Goal: Information Seeking & Learning: Find specific fact

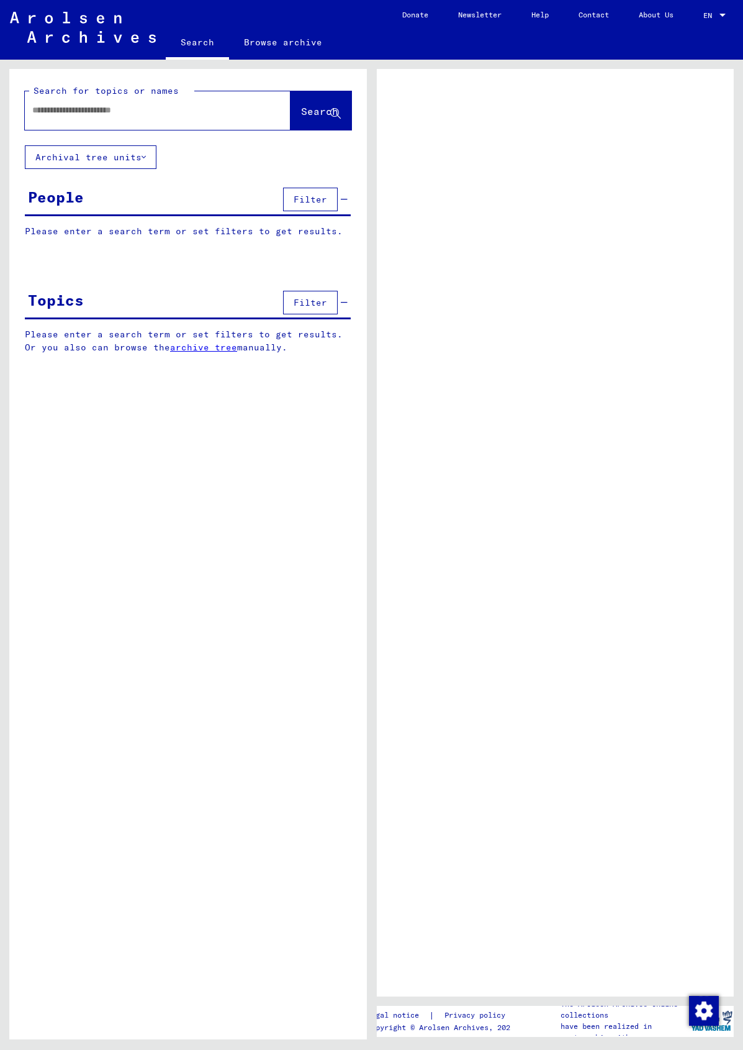
click at [54, 115] on input "text" at bounding box center [146, 110] width 229 height 13
type input "**********"
click at [301, 116] on span "Search" at bounding box center [319, 111] width 37 height 12
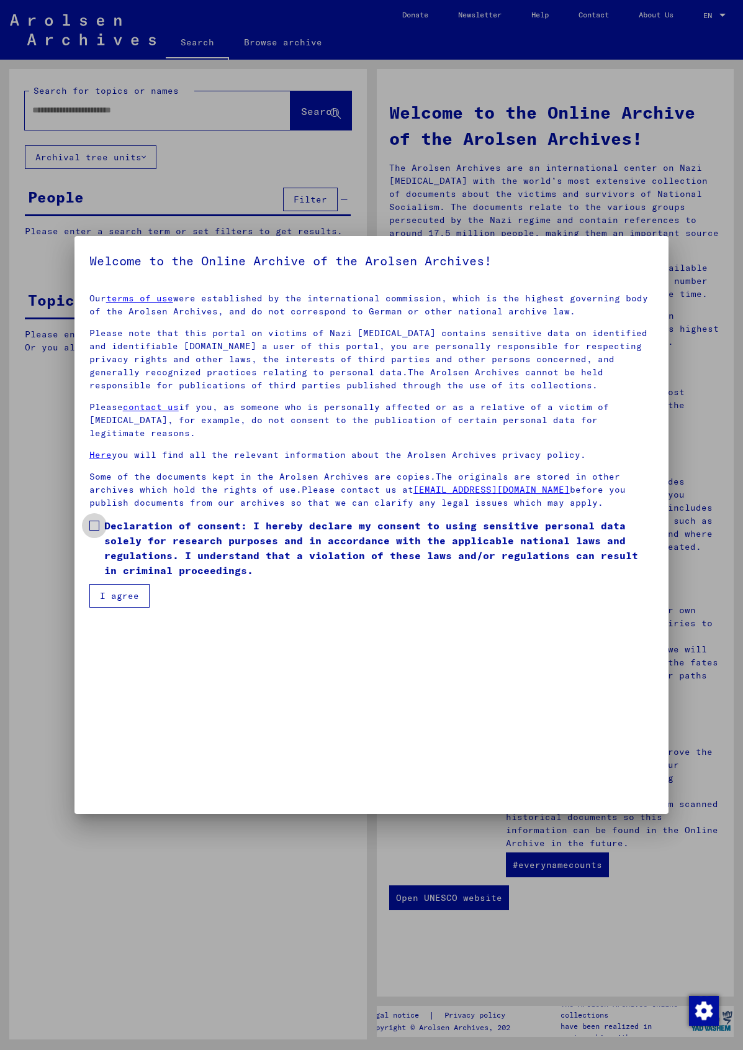
click at [92, 527] on span at bounding box center [94, 525] width 10 height 10
click at [120, 584] on button "I agree" at bounding box center [119, 596] width 60 height 24
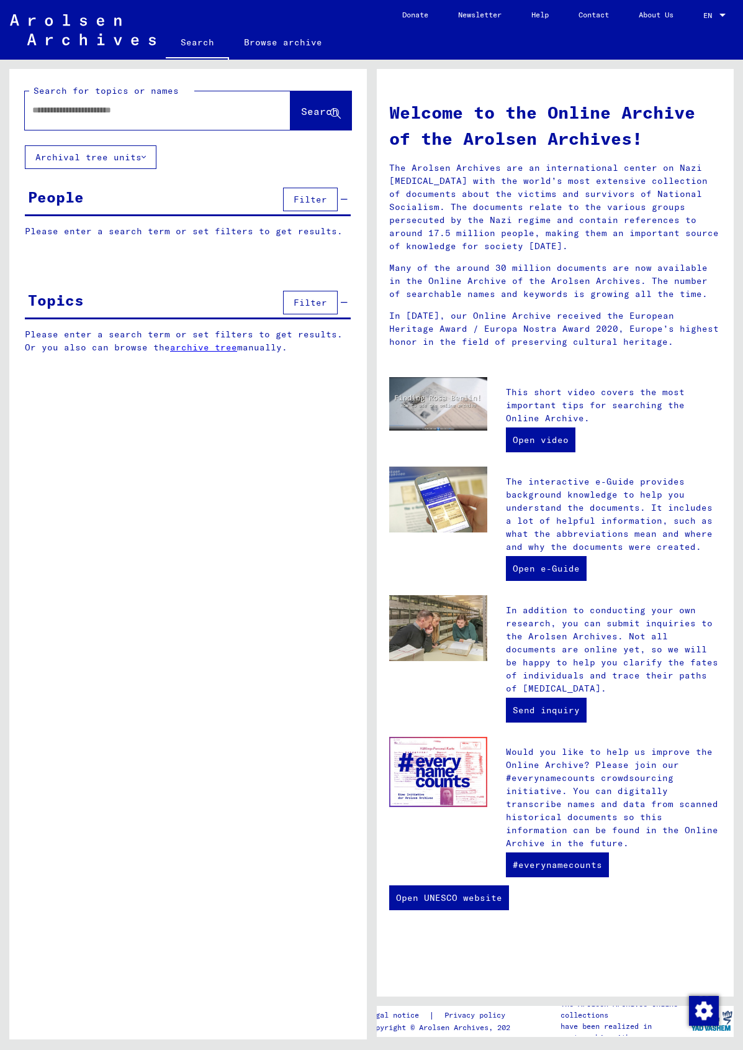
click at [53, 114] on input "text" at bounding box center [142, 110] width 221 height 13
click at [304, 111] on span "Search" at bounding box center [319, 111] width 37 height 12
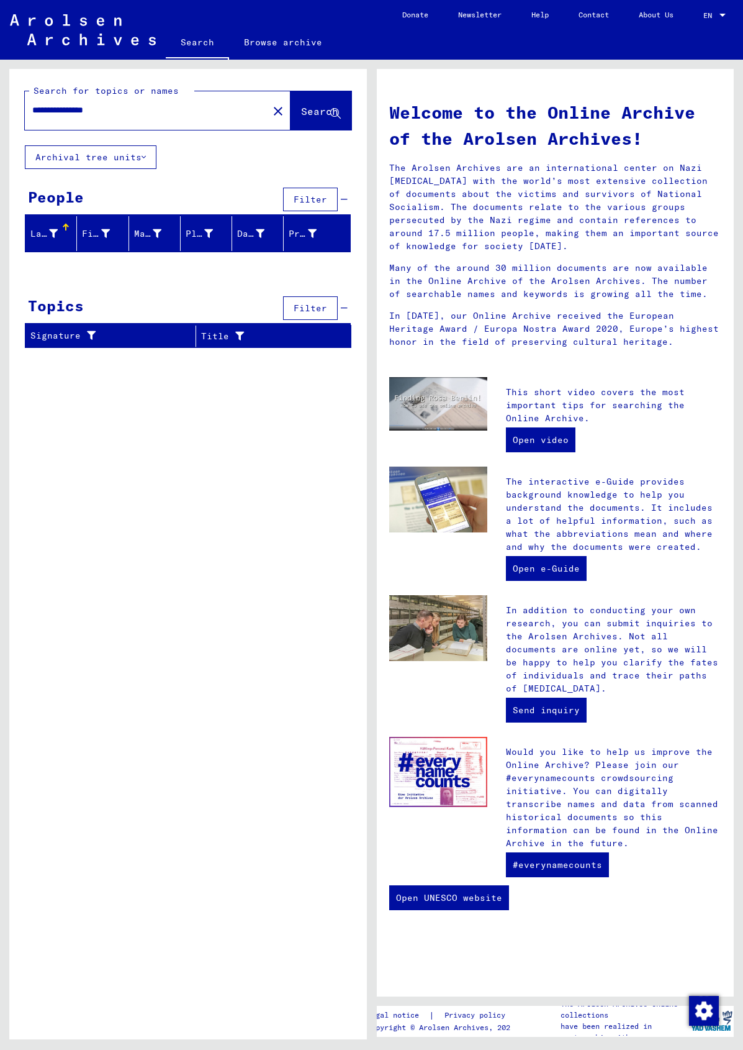
drag, startPoint x: 36, startPoint y: 112, endPoint x: 75, endPoint y: 109, distance: 39.2
click at [75, 109] on input "**********" at bounding box center [142, 110] width 221 height 13
type input "**********"
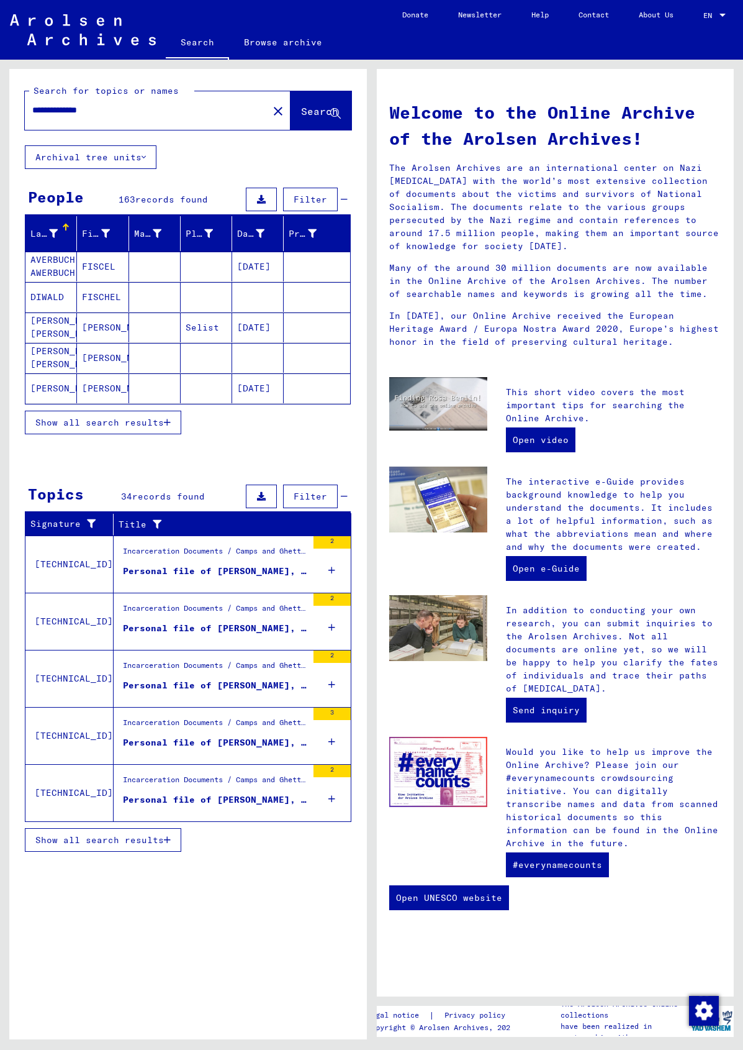
click at [125, 424] on span "Show all search results" at bounding box center [99, 422] width 129 height 11
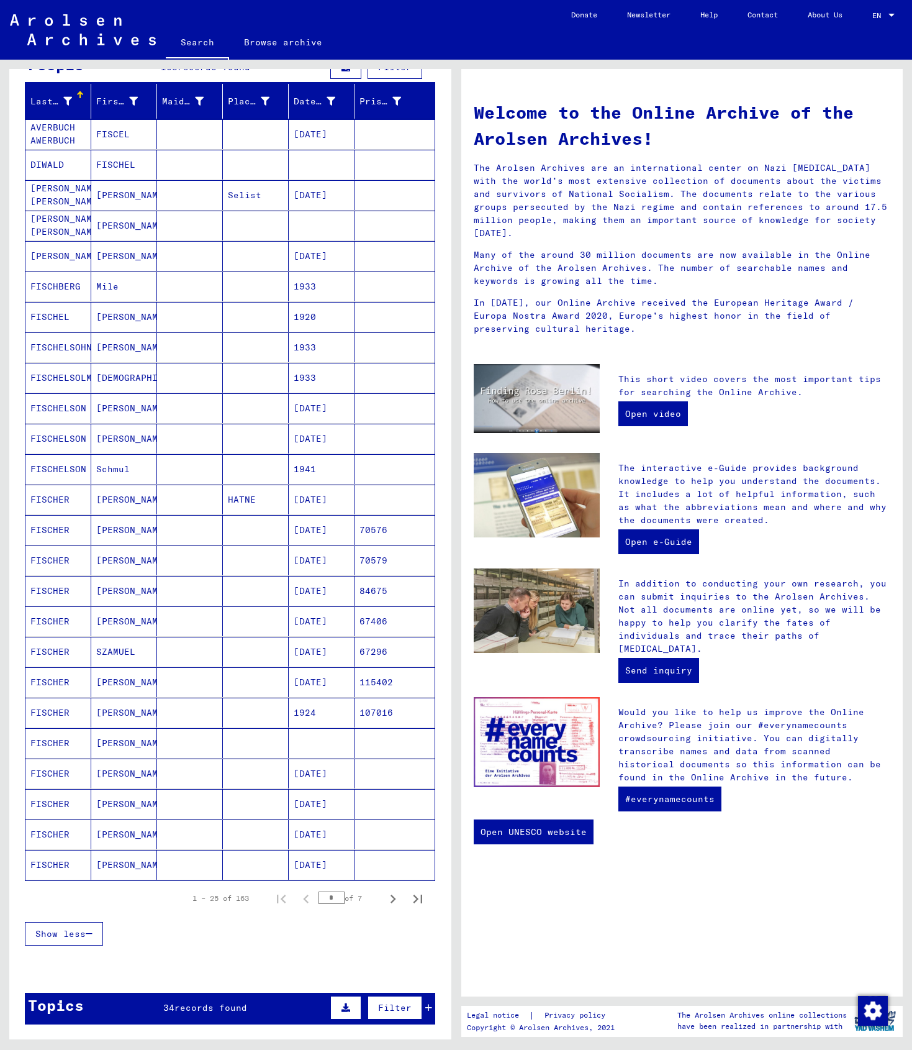
scroll to position [62, 0]
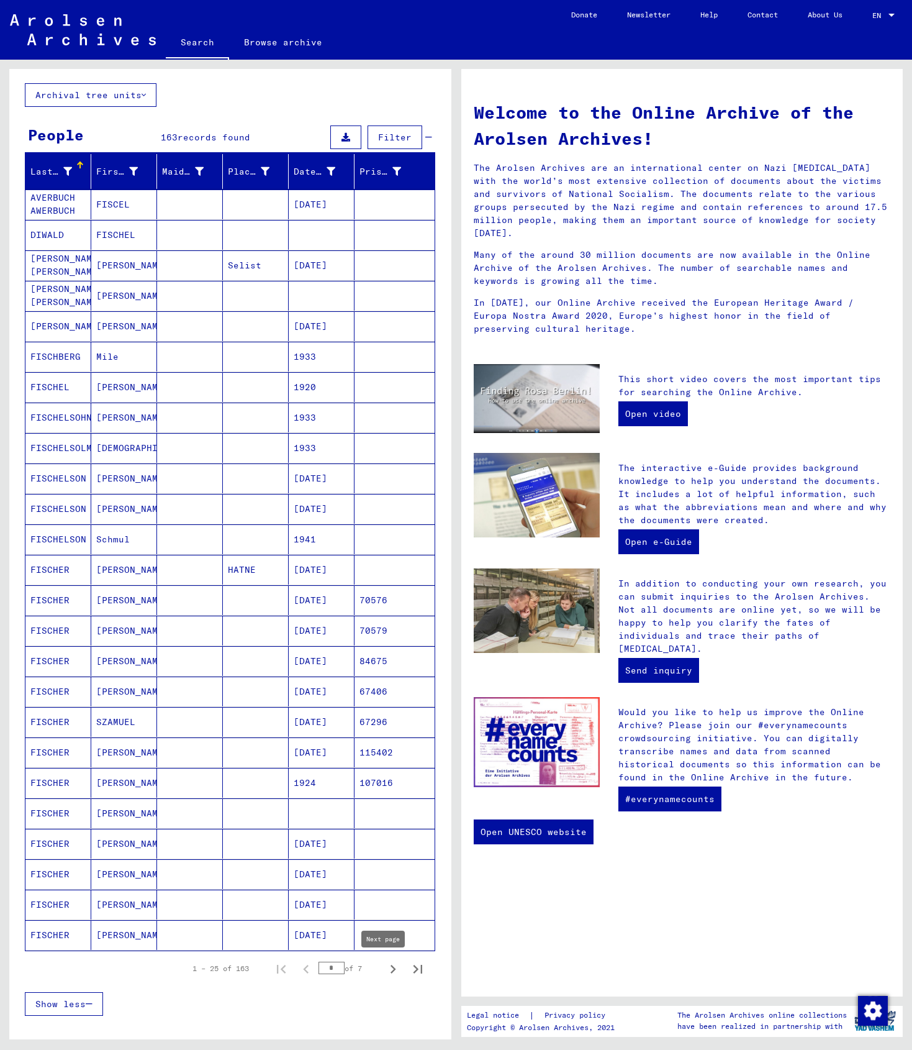
click at [384, 967] on icon "Next page" at bounding box center [392, 968] width 17 height 17
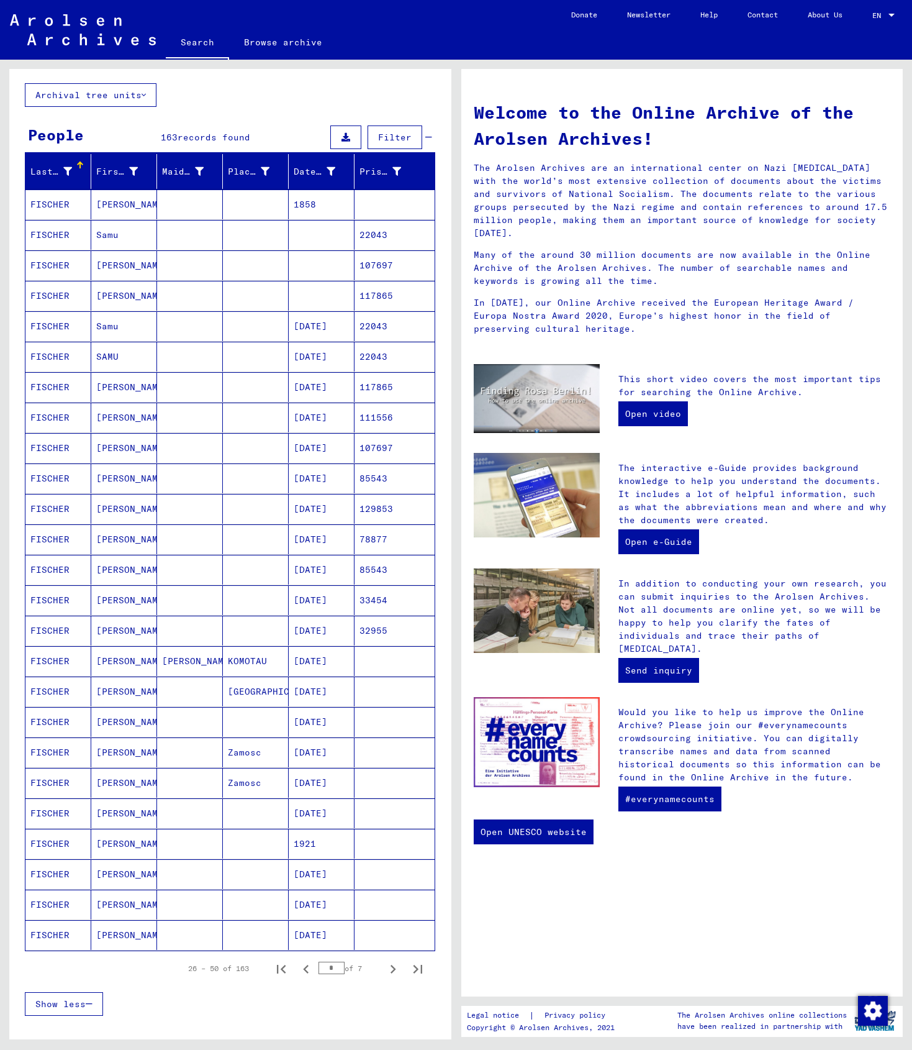
click at [384, 969] on icon "Next page" at bounding box center [392, 968] width 17 height 17
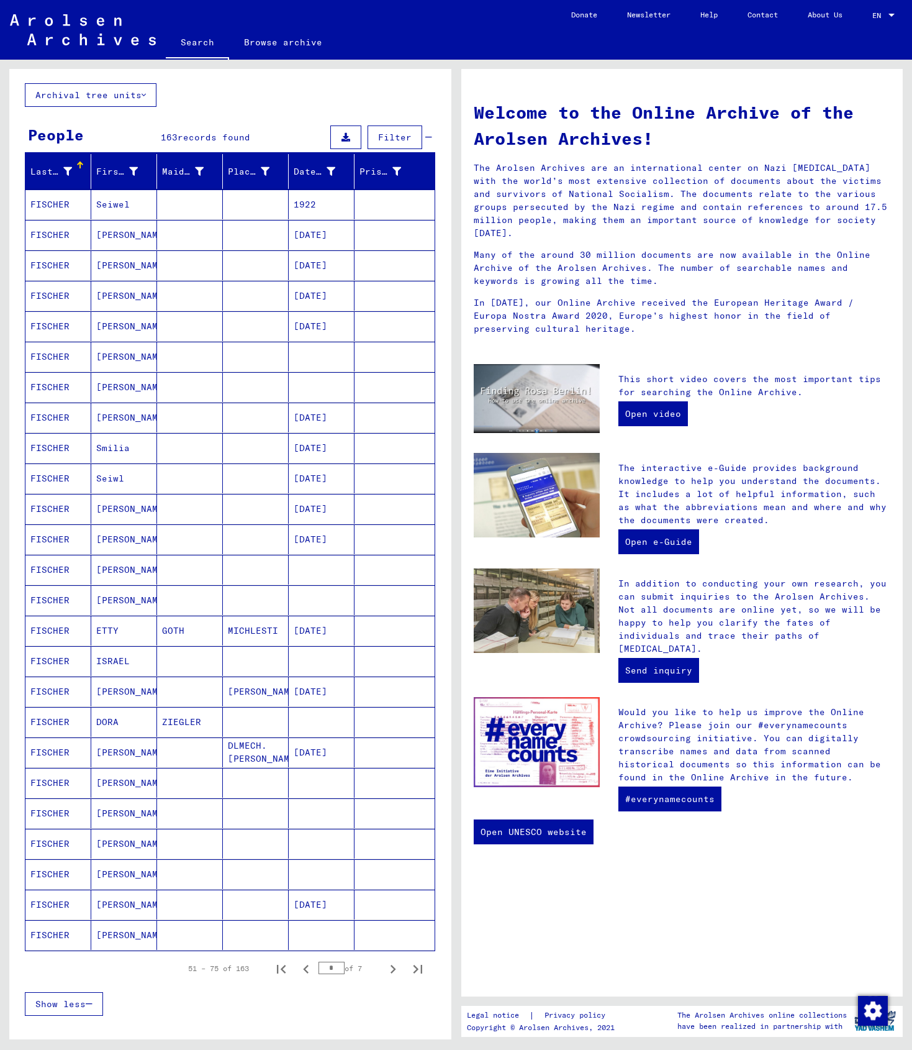
click at [384, 969] on icon "Next page" at bounding box center [392, 968] width 17 height 17
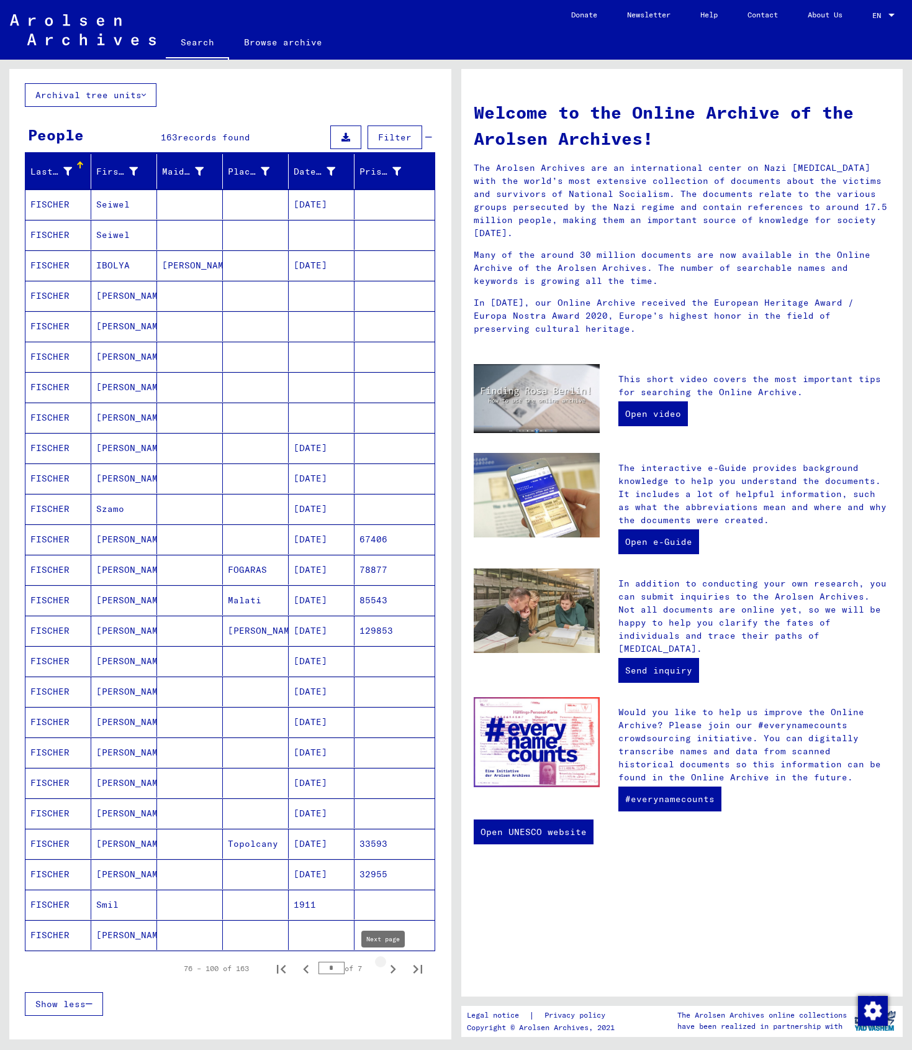
click at [391, 971] on icon "Next page" at bounding box center [394, 968] width 6 height 9
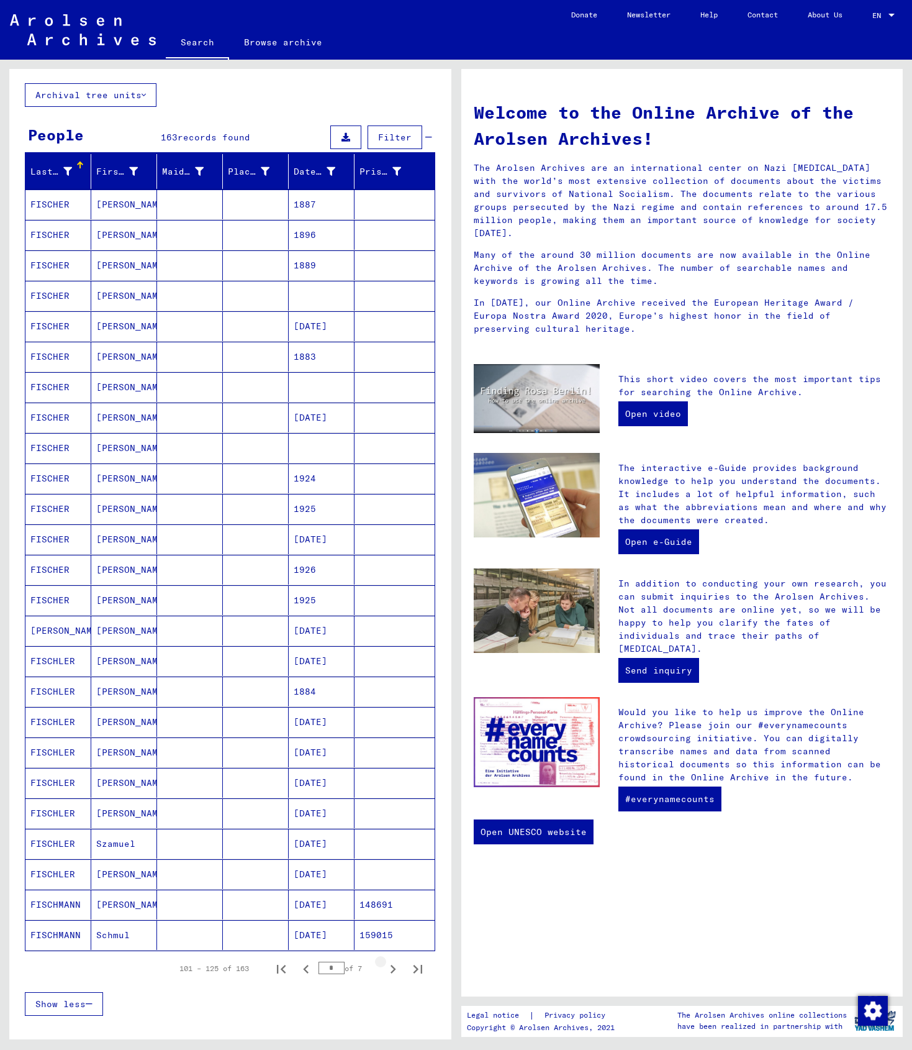
click at [391, 971] on icon "Next page" at bounding box center [394, 968] width 6 height 9
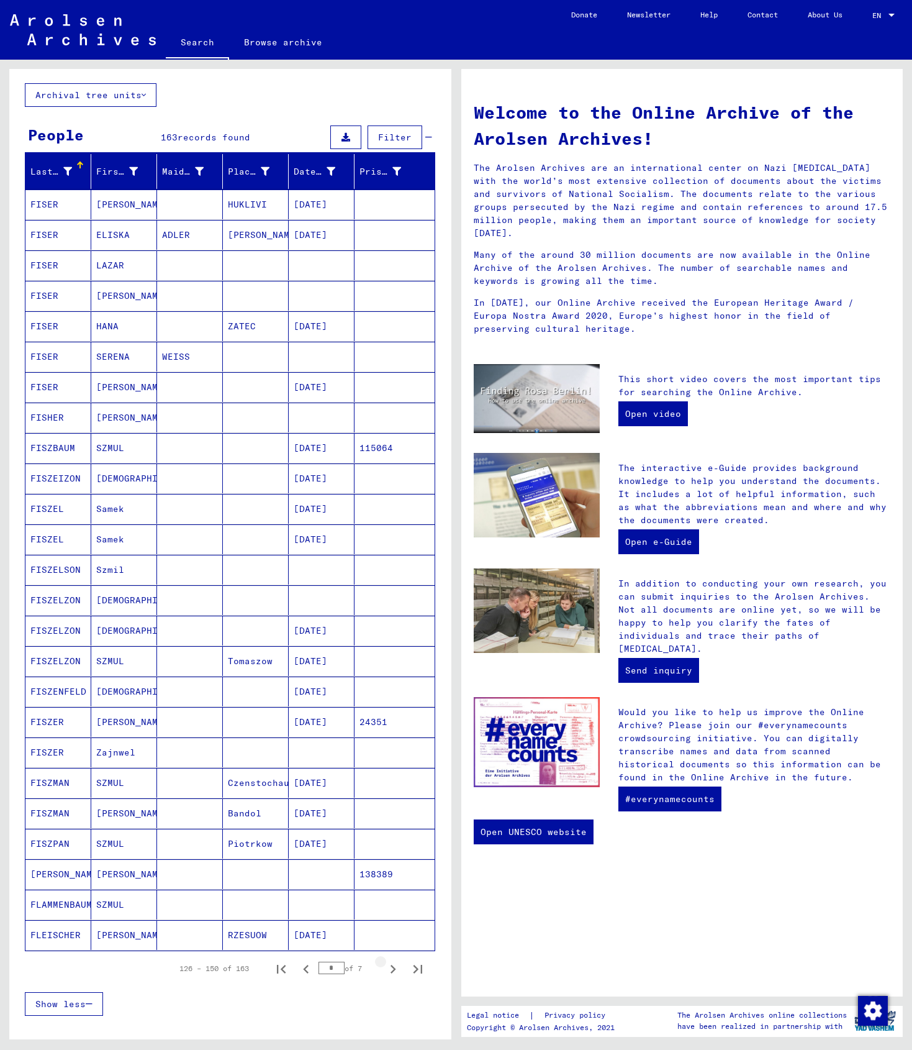
click at [391, 971] on icon "Next page" at bounding box center [394, 968] width 6 height 9
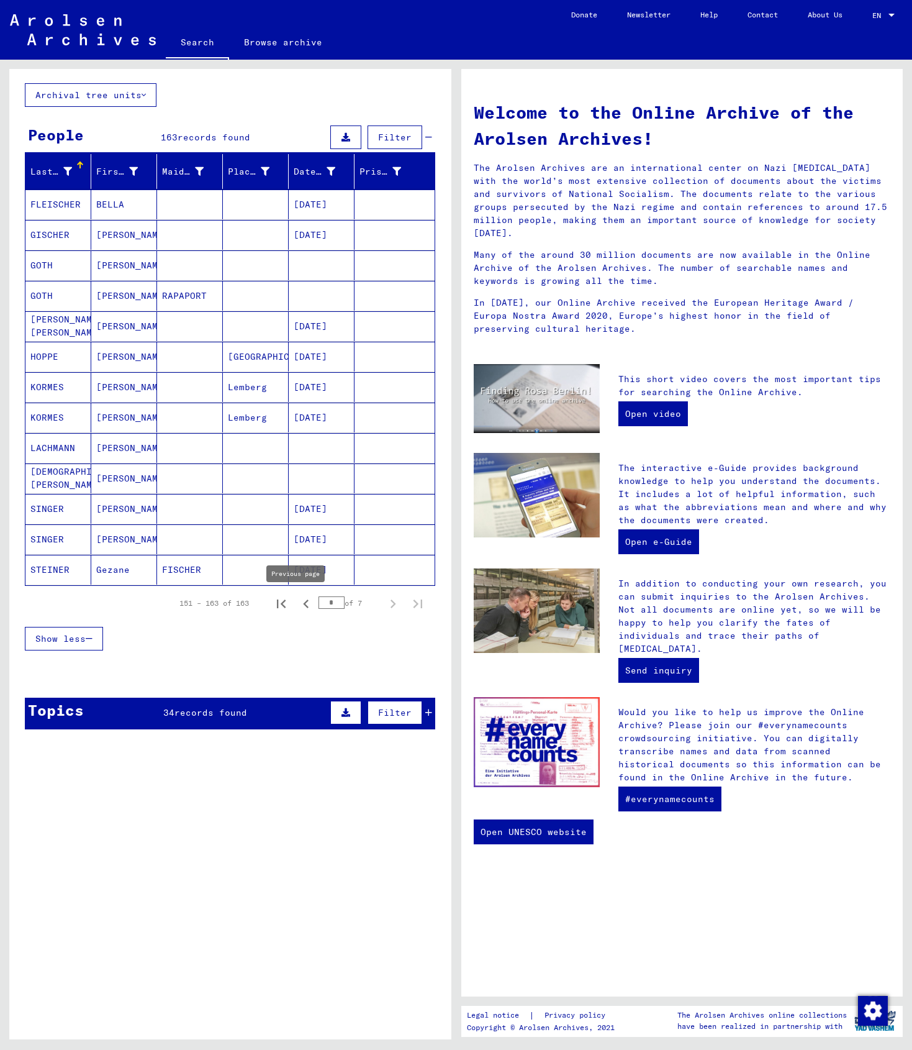
click at [298, 603] on icon "Previous page" at bounding box center [305, 603] width 17 height 17
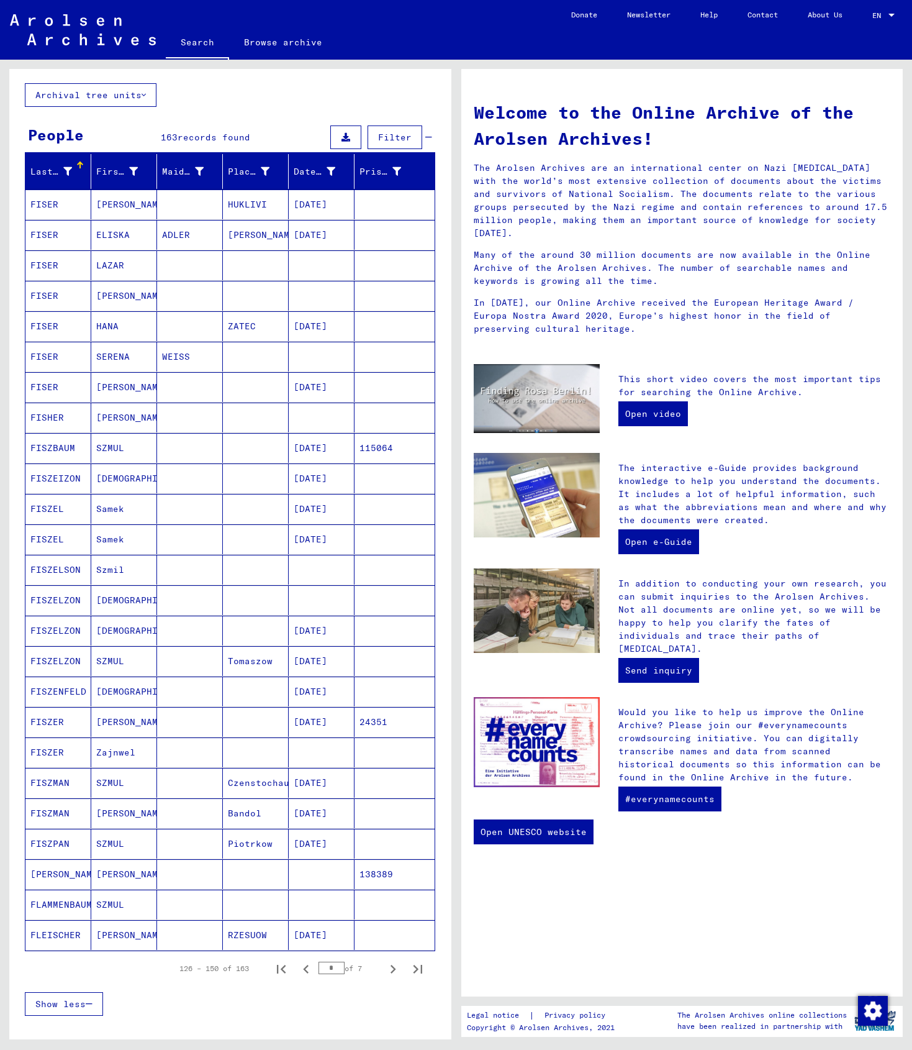
click at [298, 603] on mat-cell at bounding box center [322, 600] width 66 height 30
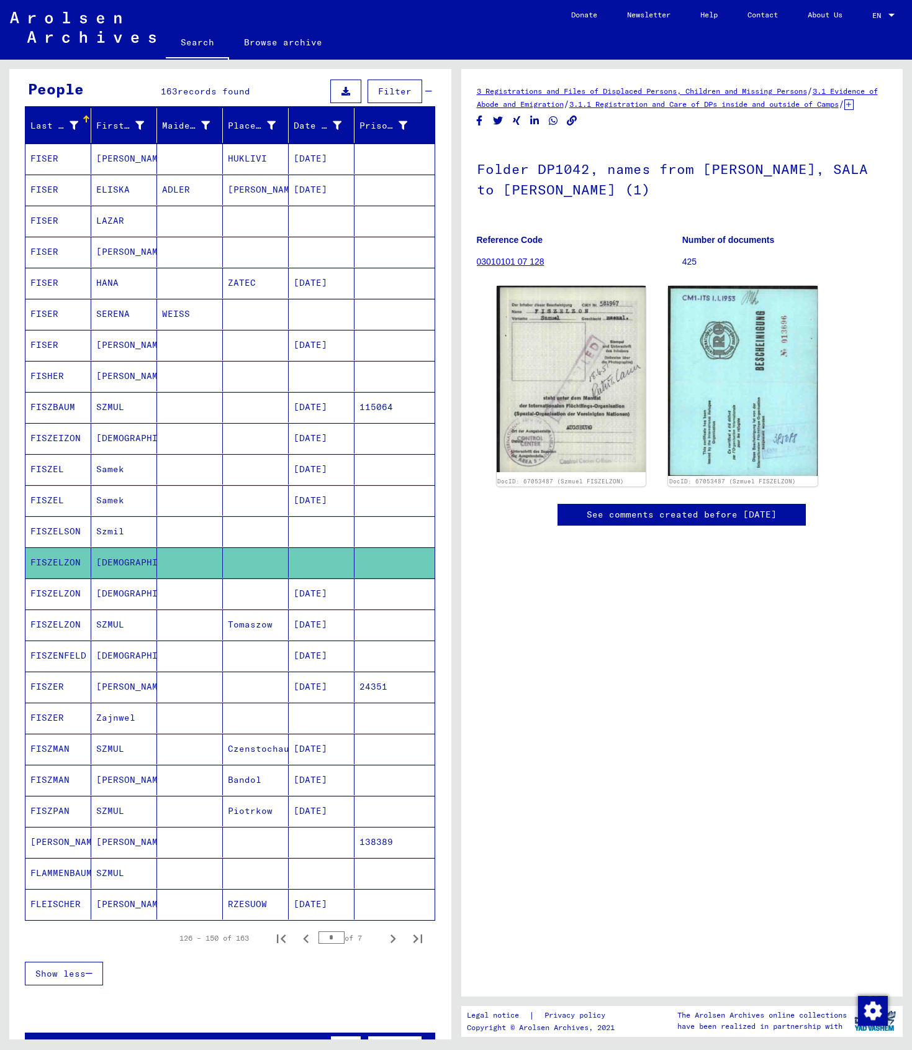
scroll to position [124, 0]
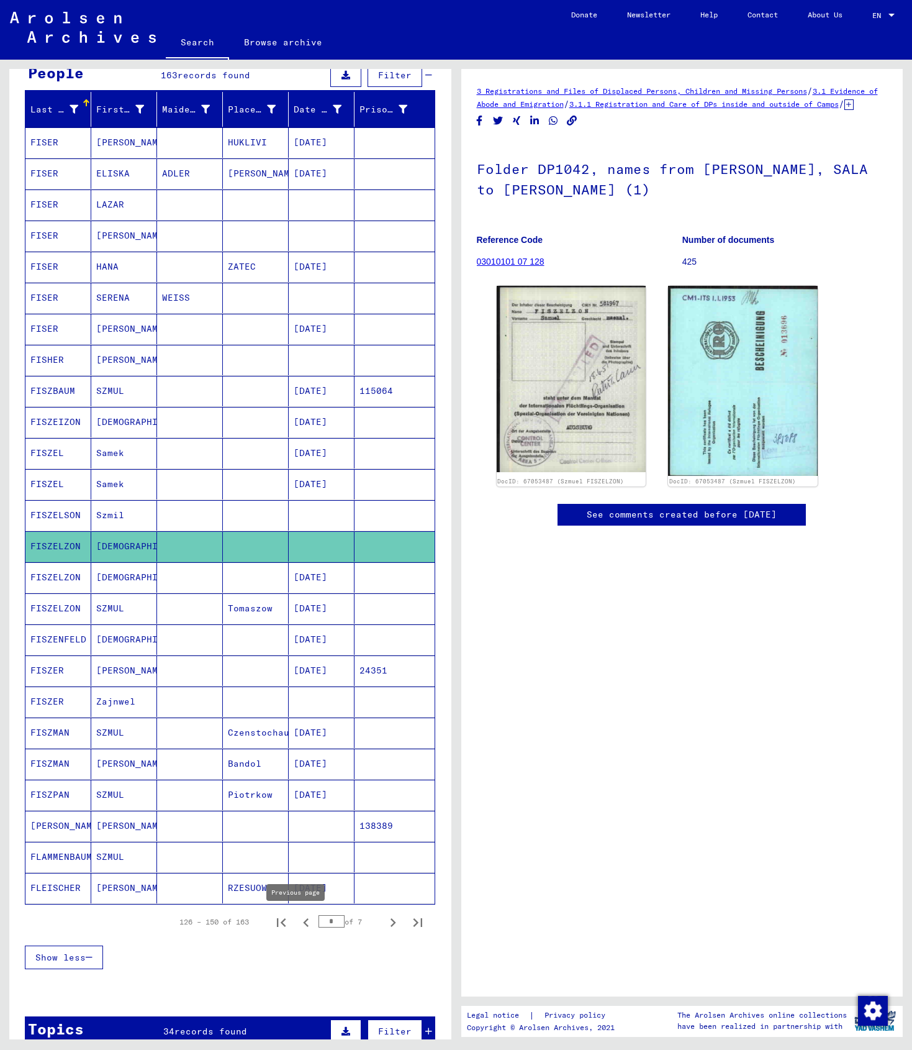
click at [297, 922] on icon "Previous page" at bounding box center [305, 922] width 17 height 17
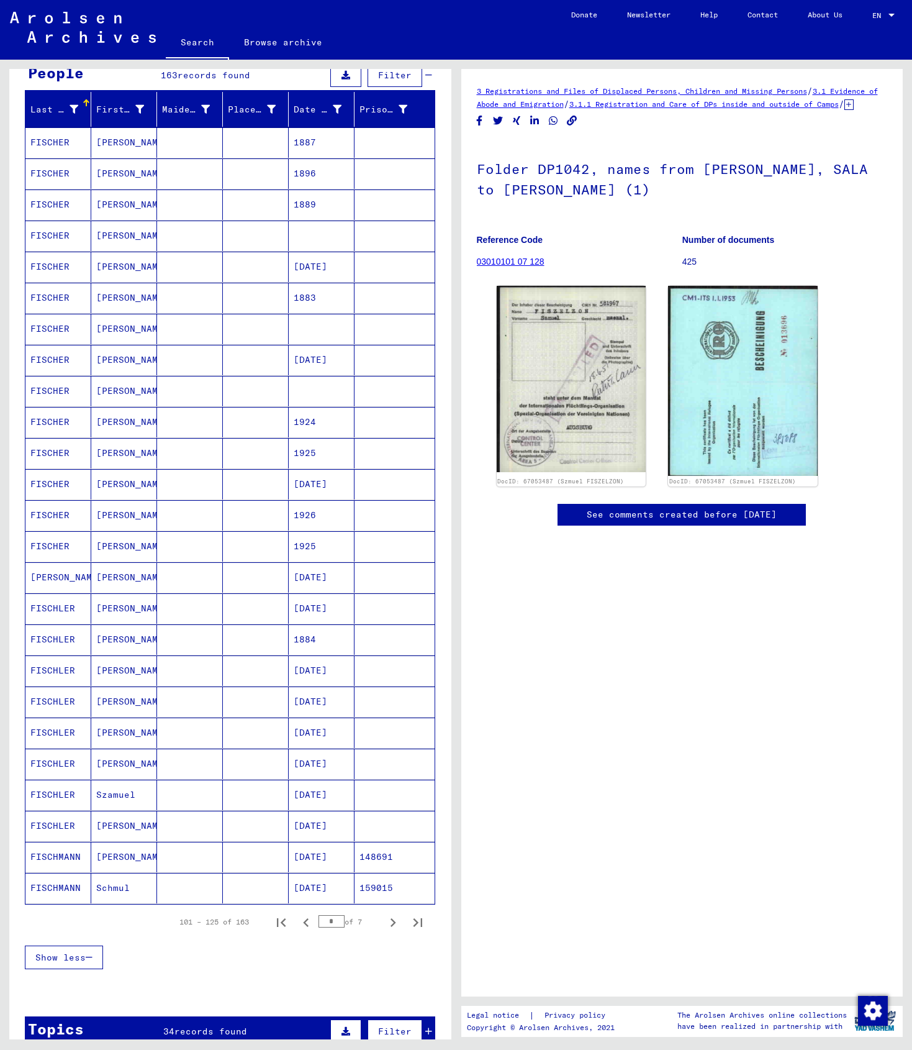
click at [58, 392] on mat-cell "FISCHER" at bounding box center [58, 391] width 66 height 30
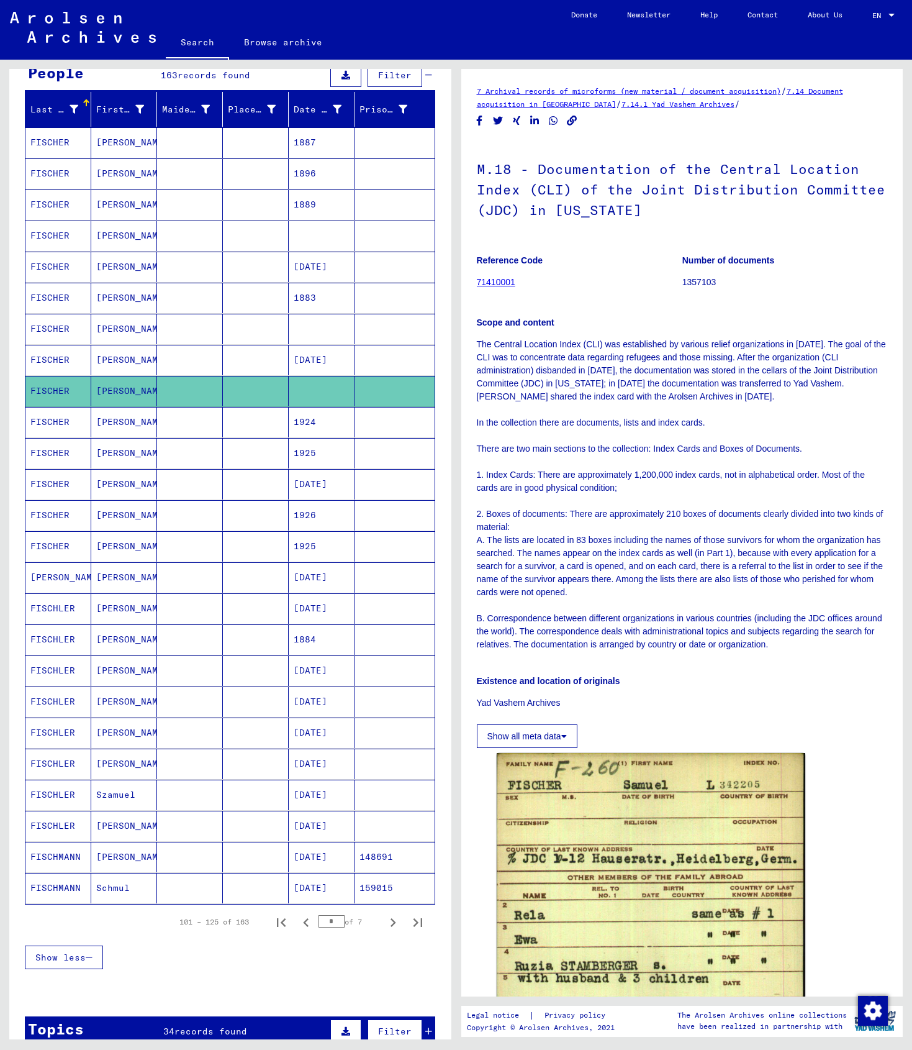
click at [52, 330] on mat-cell "FISCHER" at bounding box center [58, 329] width 66 height 30
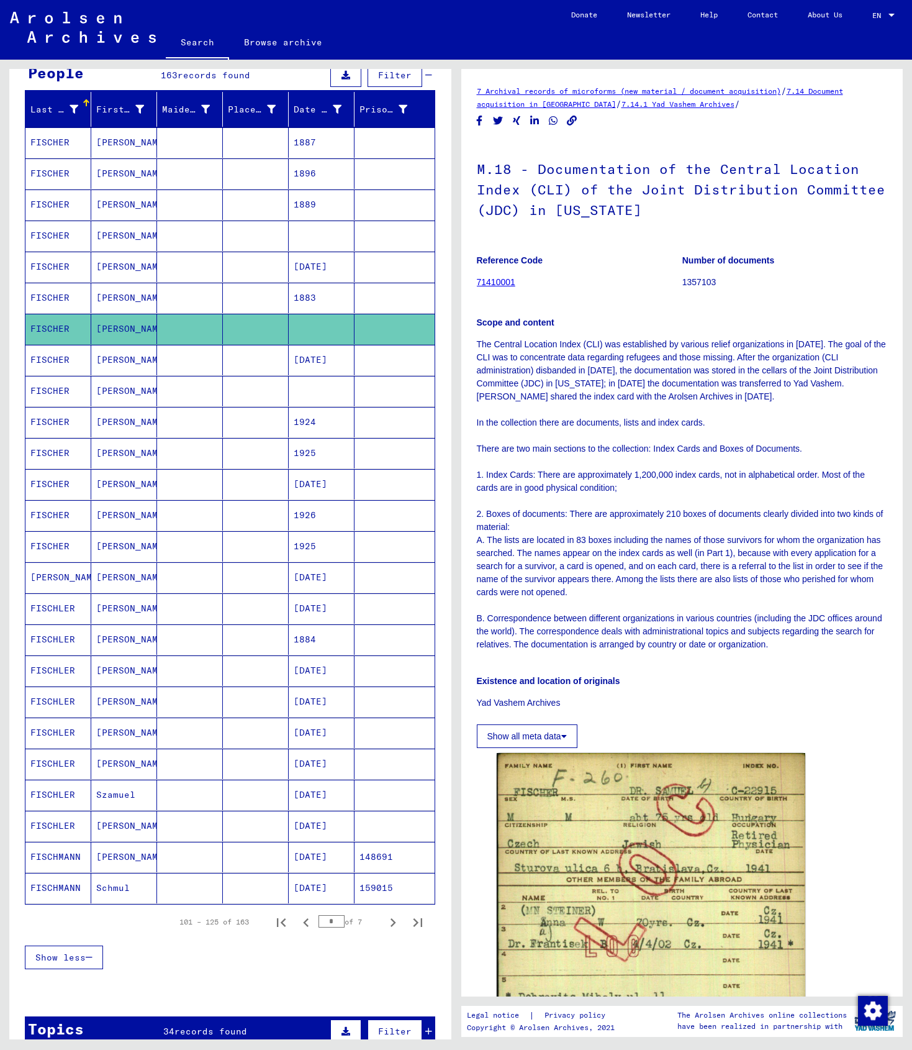
click at [58, 357] on mat-cell "FISCHER" at bounding box center [58, 360] width 66 height 30
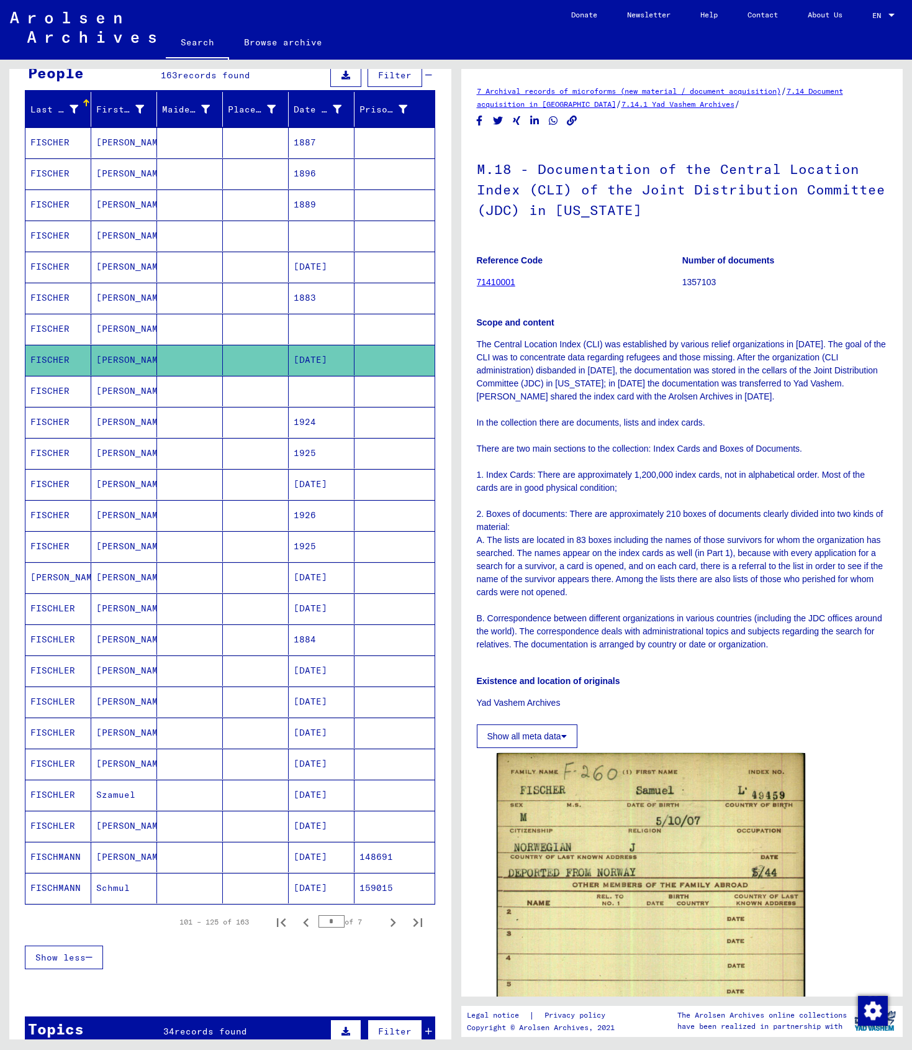
click at [57, 240] on mat-cell "FISCHER" at bounding box center [58, 235] width 66 height 30
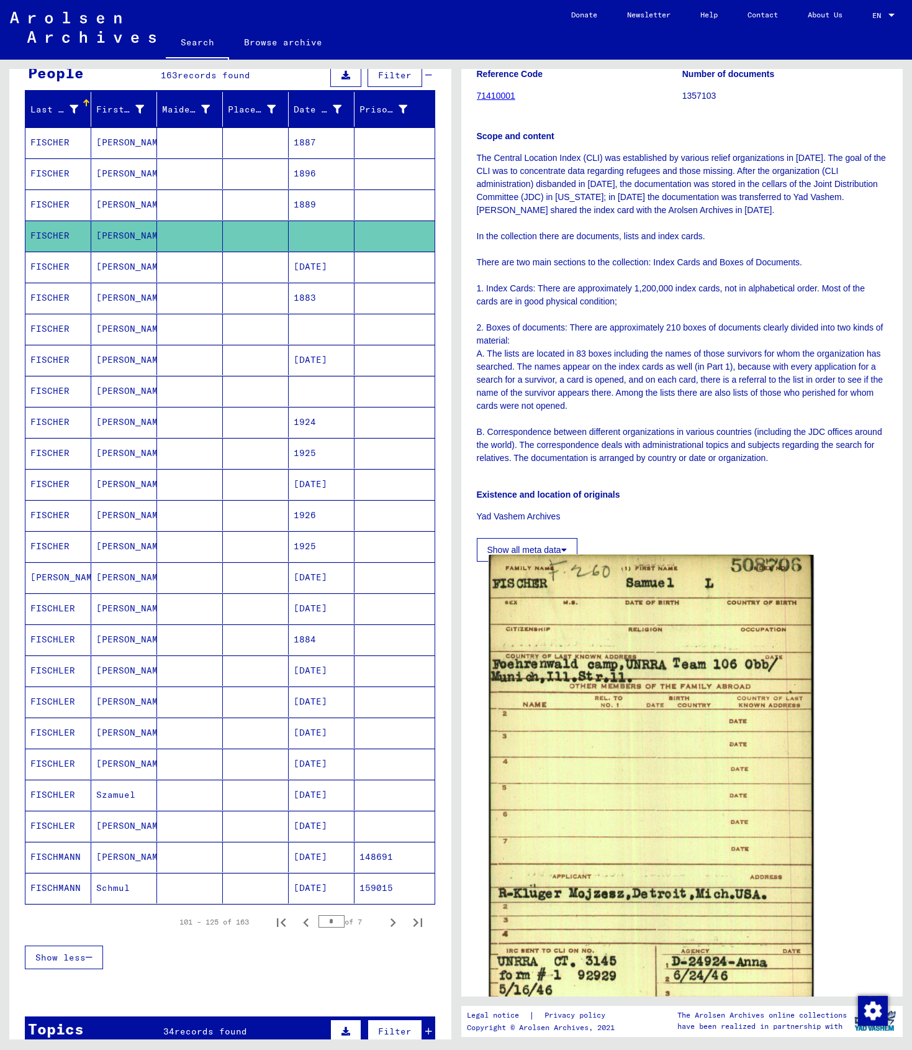
scroll to position [248, 0]
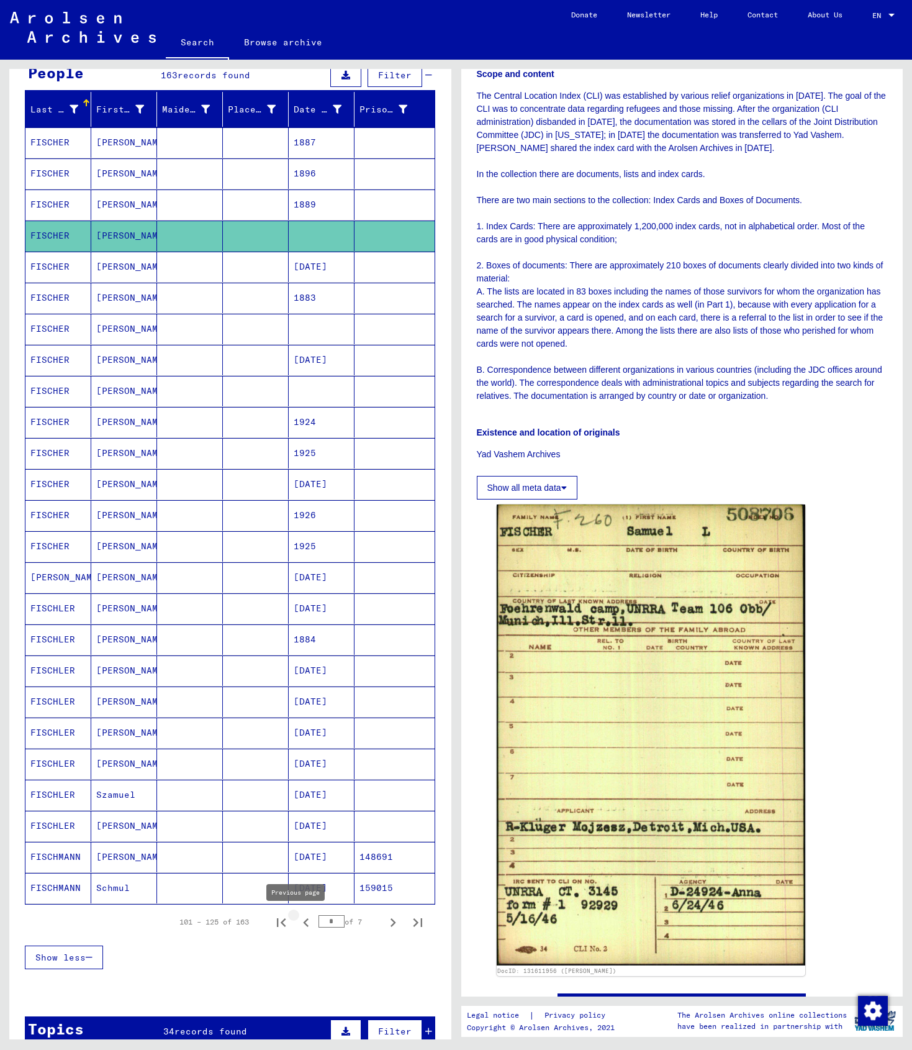
click at [297, 919] on icon "Previous page" at bounding box center [305, 922] width 17 height 17
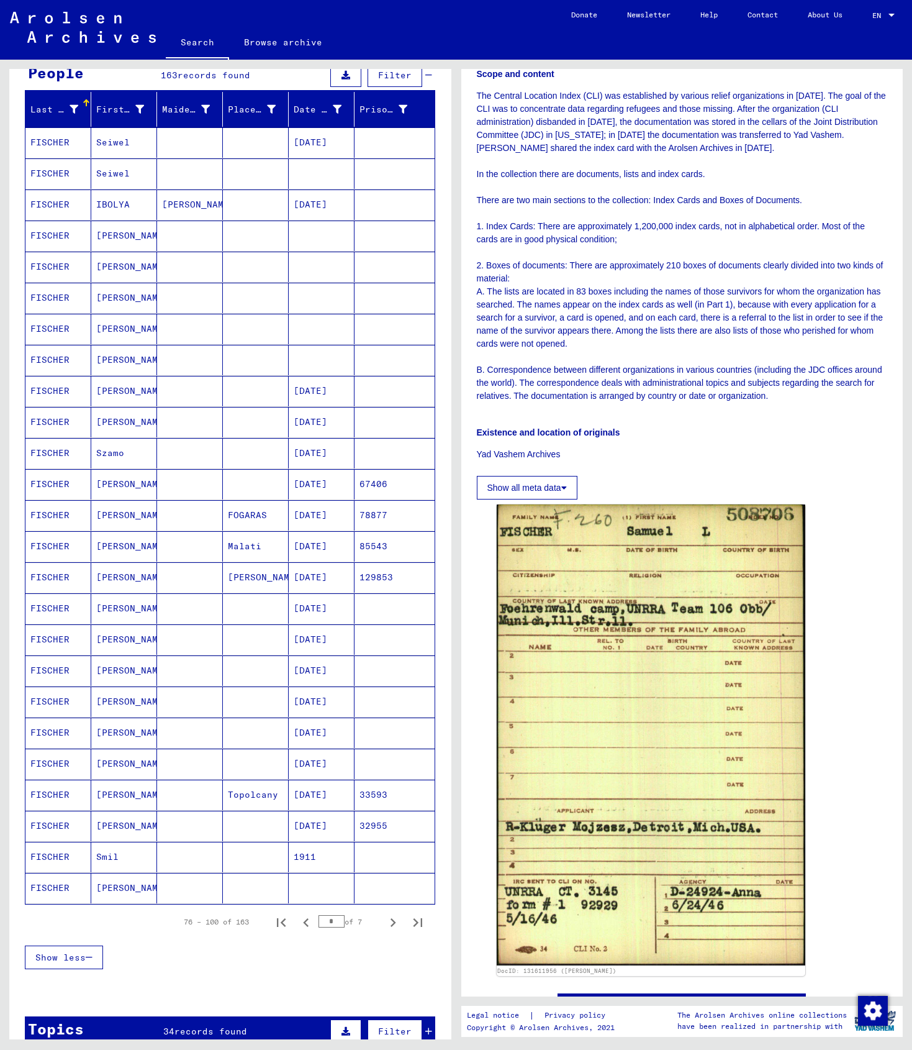
click at [55, 360] on mat-cell "FISCHER" at bounding box center [58, 360] width 66 height 30
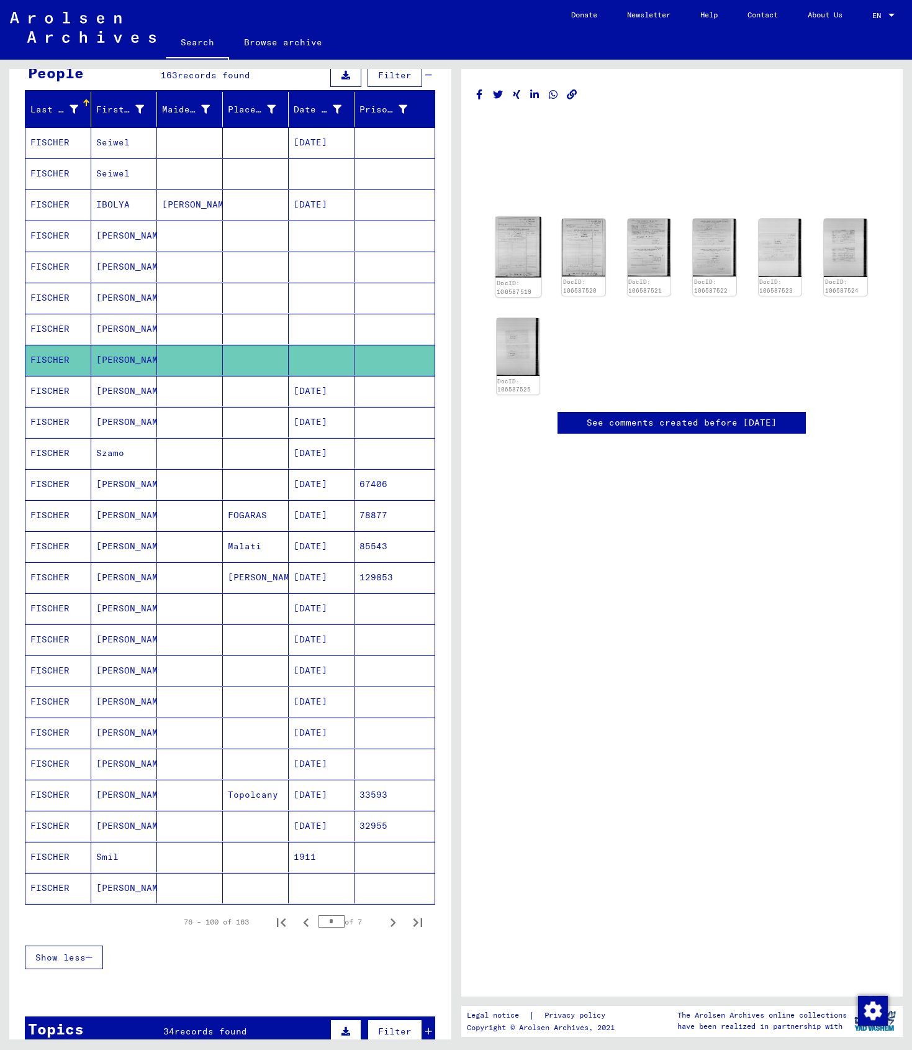
click at [518, 250] on img at bounding box center [518, 247] width 45 height 61
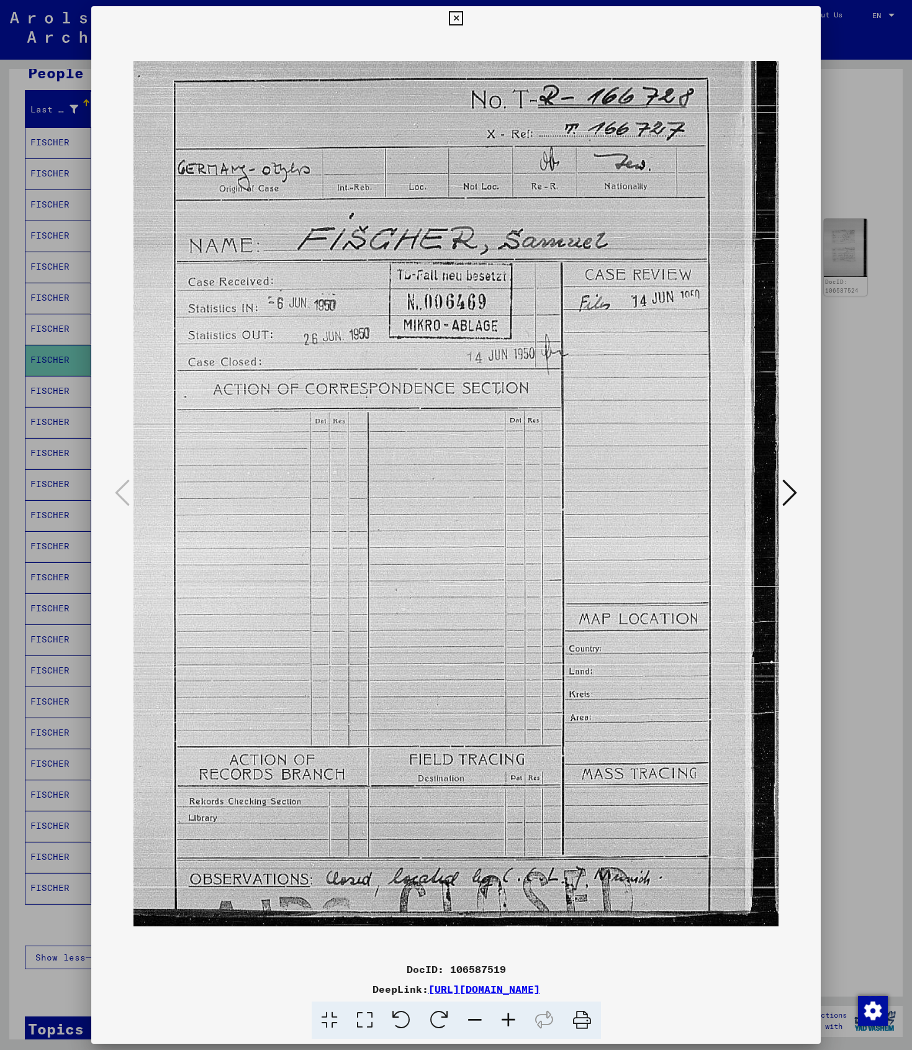
click at [743, 496] on icon at bounding box center [790, 493] width 15 height 30
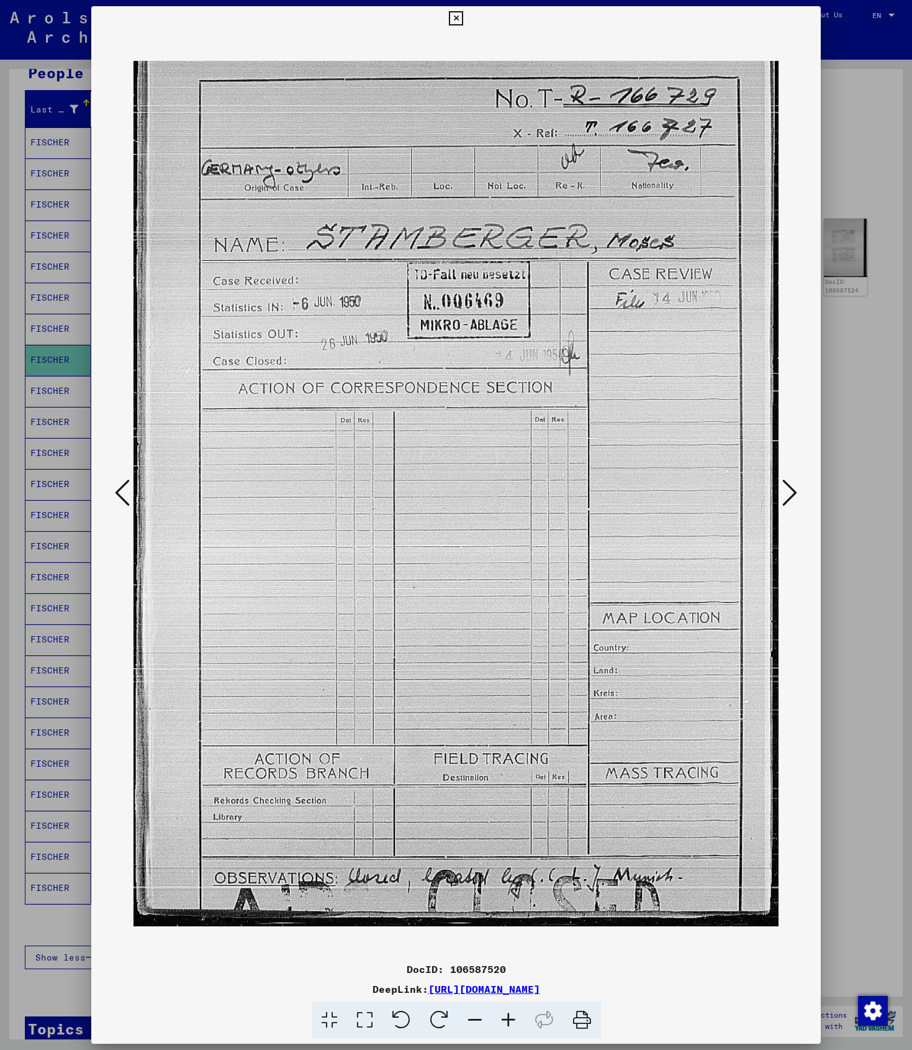
click at [743, 496] on icon at bounding box center [790, 493] width 15 height 30
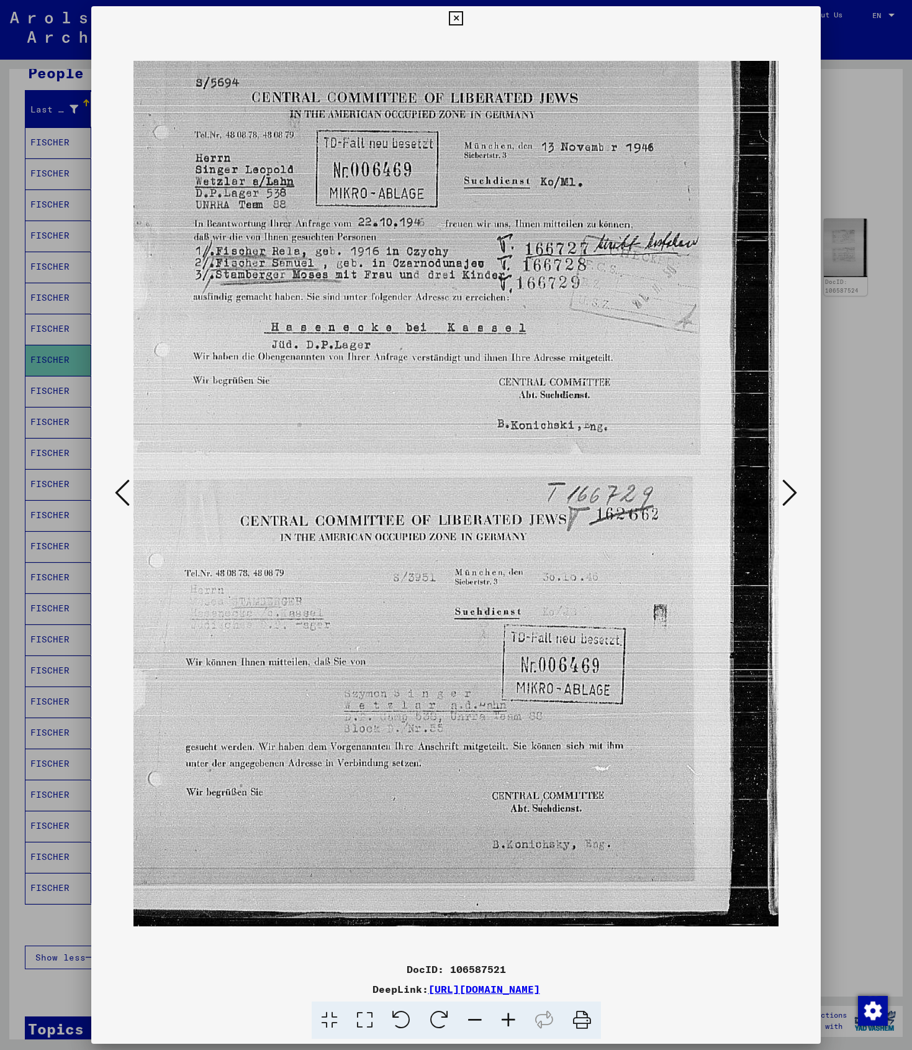
click at [743, 496] on icon at bounding box center [790, 493] width 15 height 30
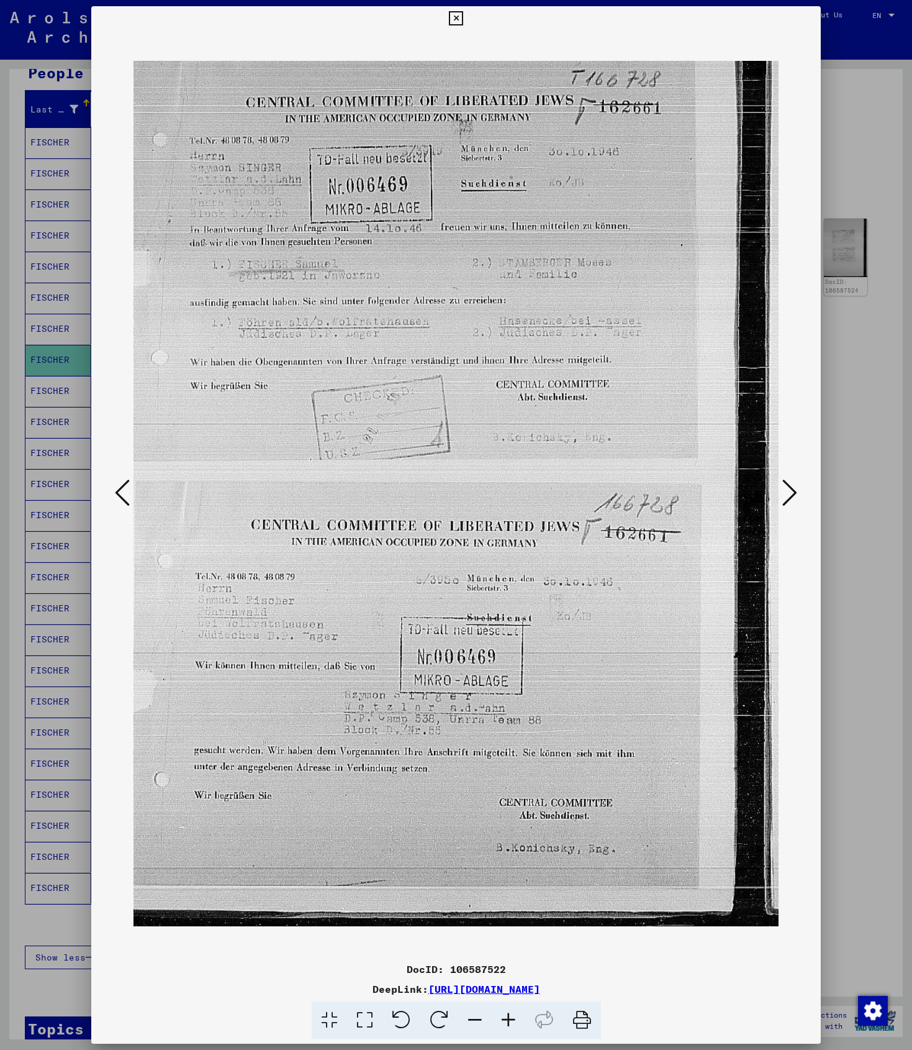
click at [743, 496] on icon at bounding box center [790, 493] width 15 height 30
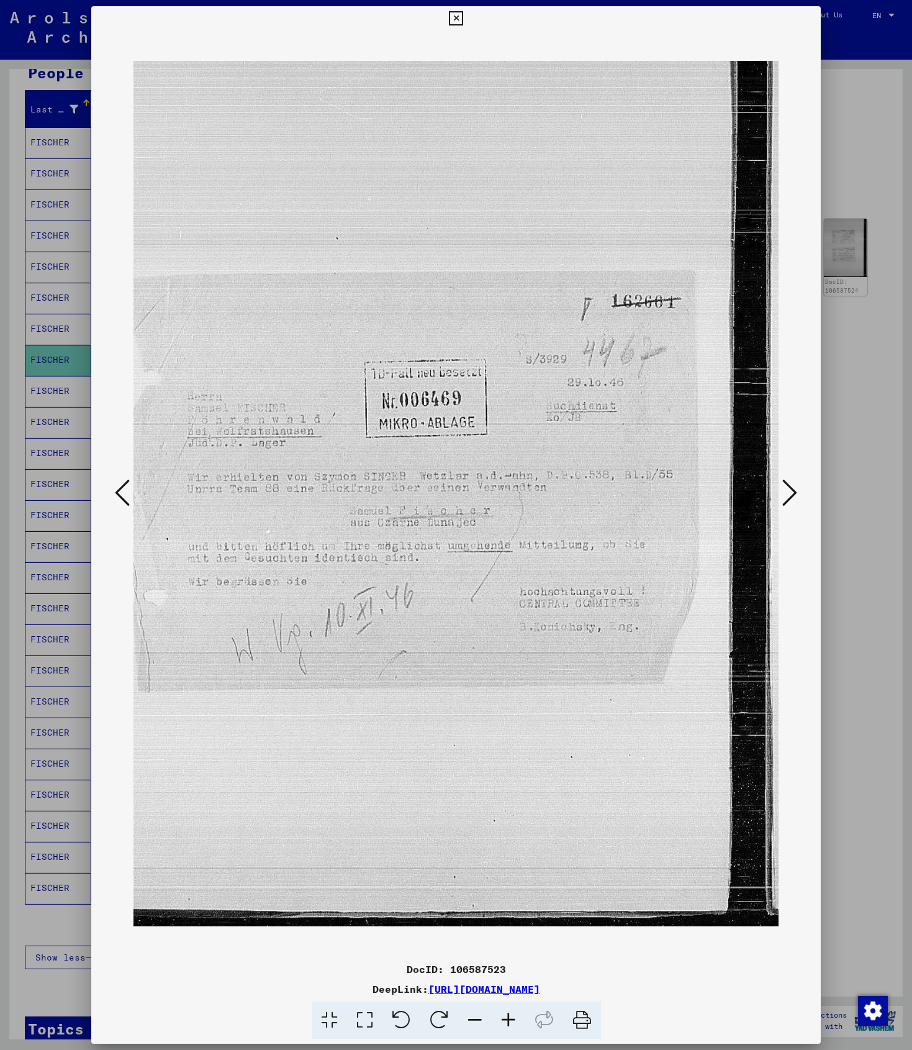
click at [743, 496] on icon at bounding box center [790, 493] width 15 height 30
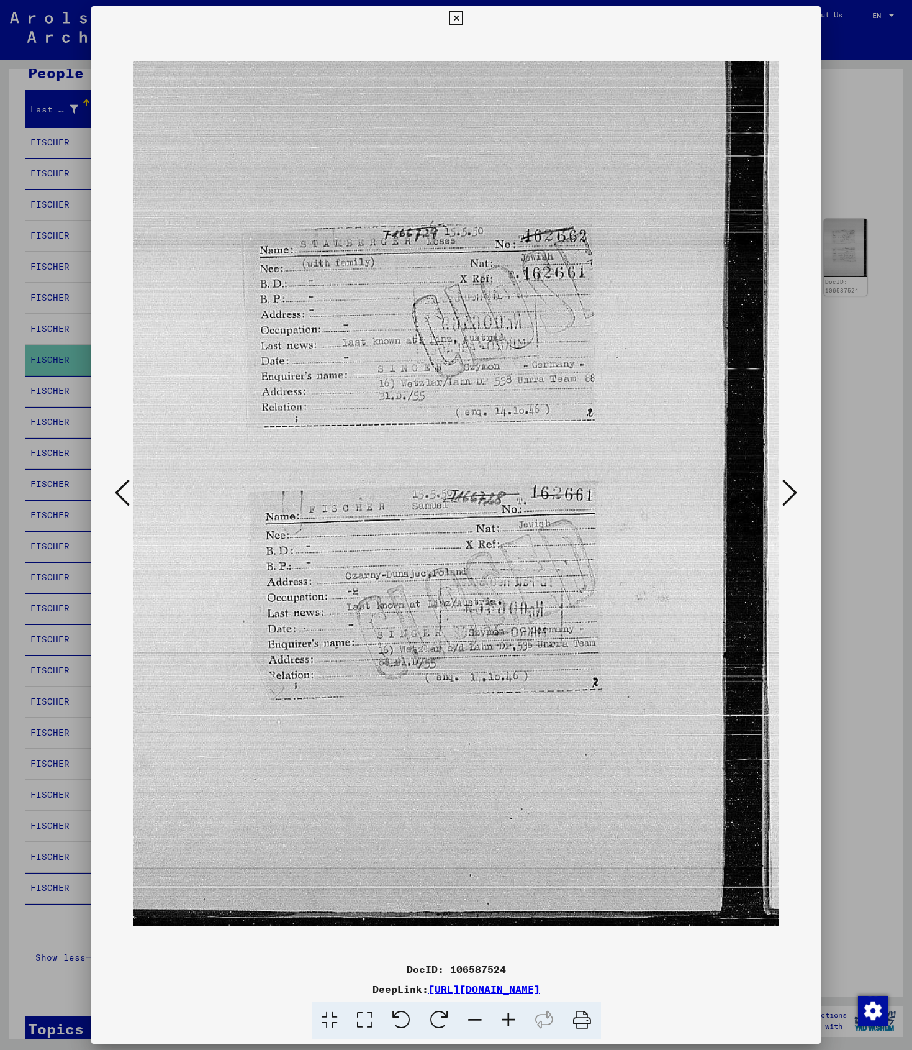
click at [743, 496] on icon at bounding box center [790, 493] width 15 height 30
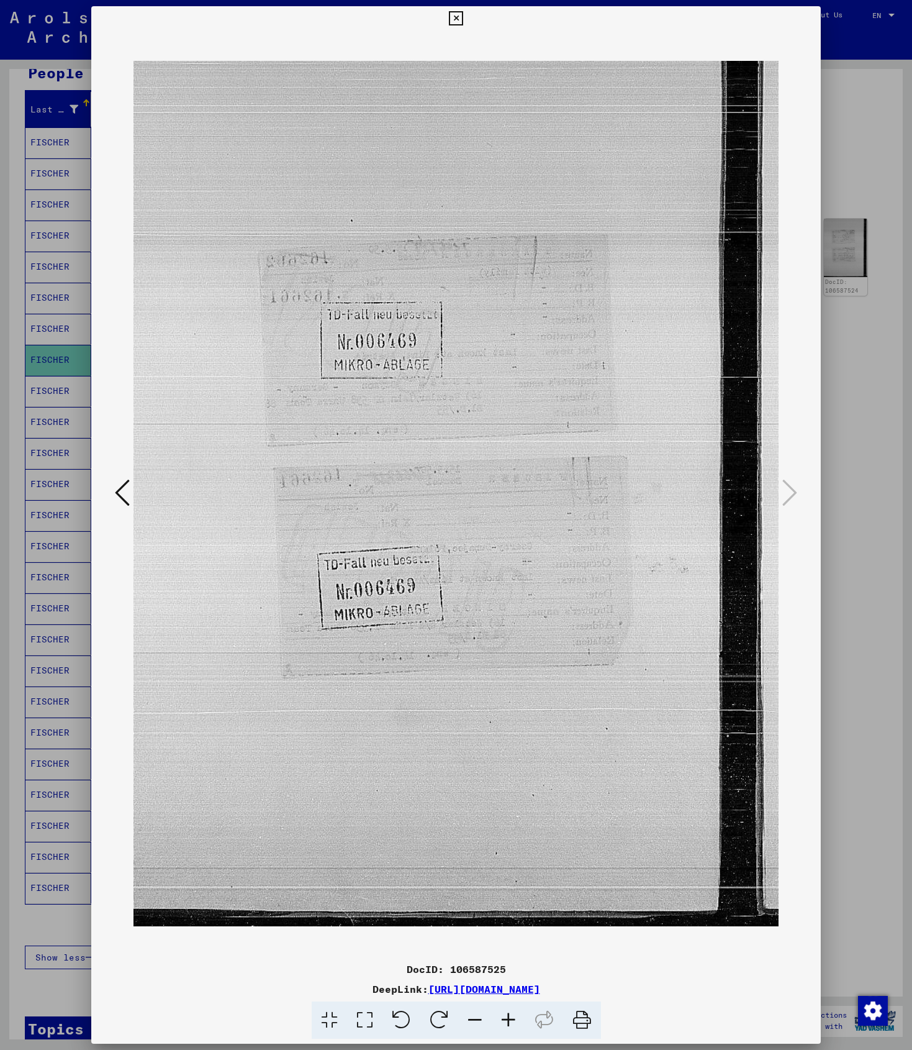
click at [458, 20] on icon at bounding box center [456, 18] width 14 height 15
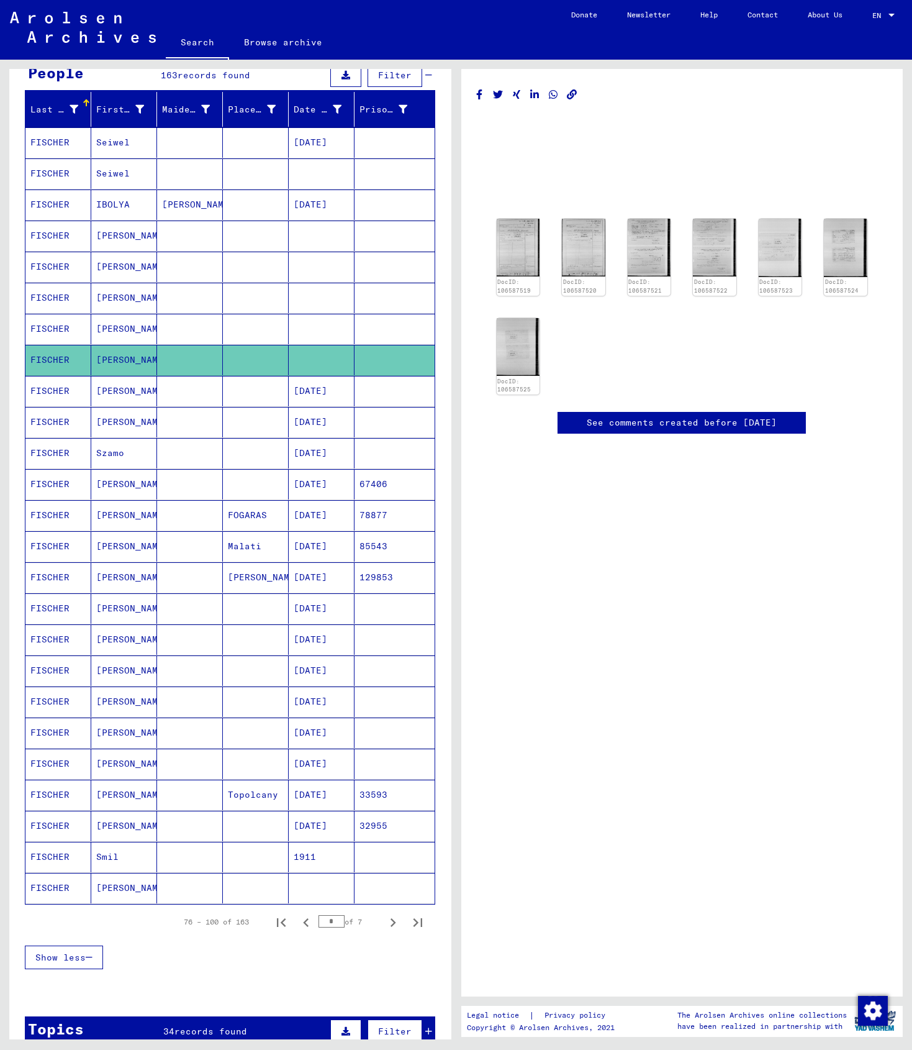
click at [97, 331] on mat-cell "[PERSON_NAME]" at bounding box center [124, 329] width 66 height 30
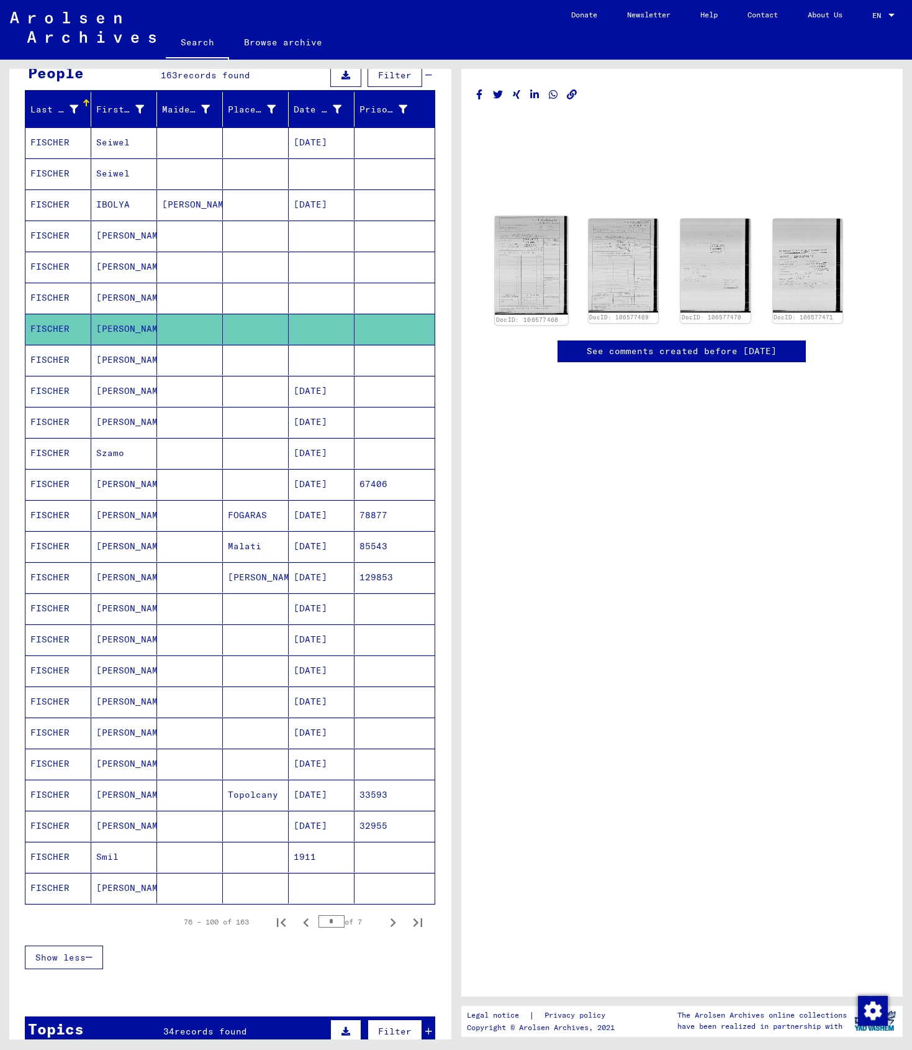
click at [525, 264] on img at bounding box center [531, 265] width 73 height 98
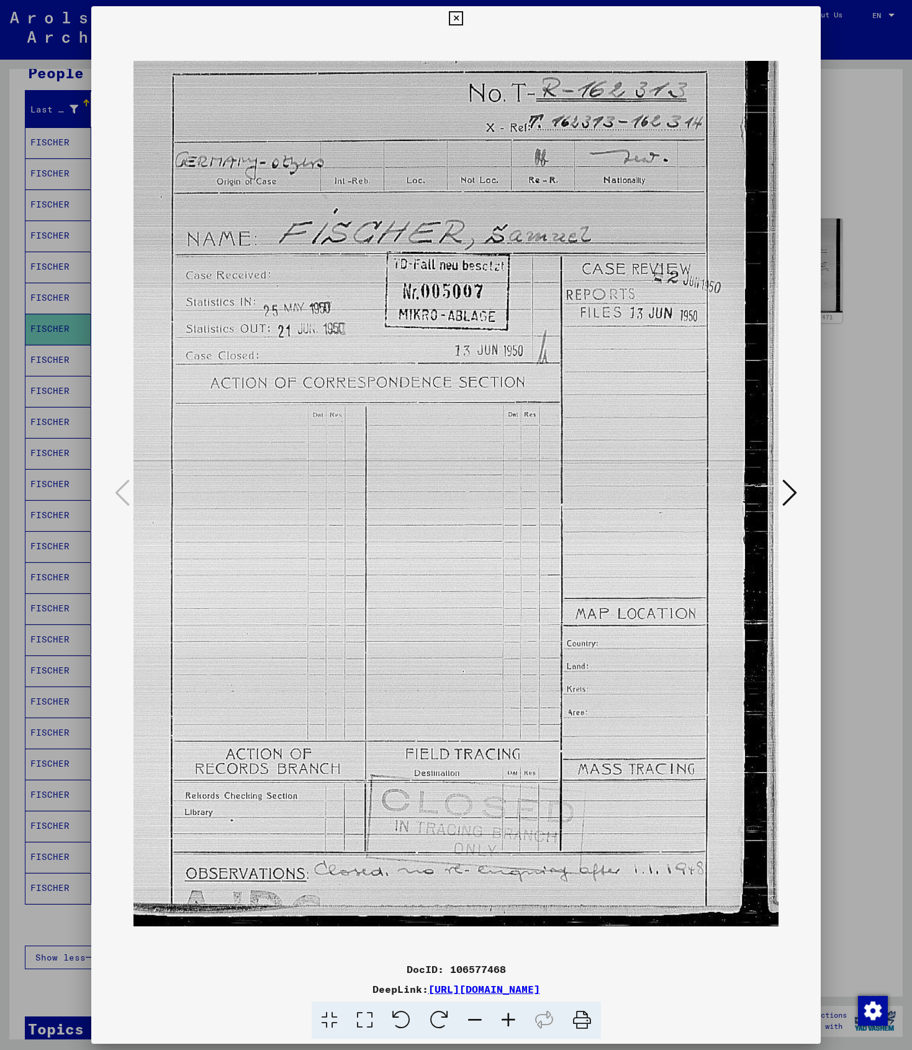
click at [743, 491] on icon at bounding box center [790, 493] width 15 height 30
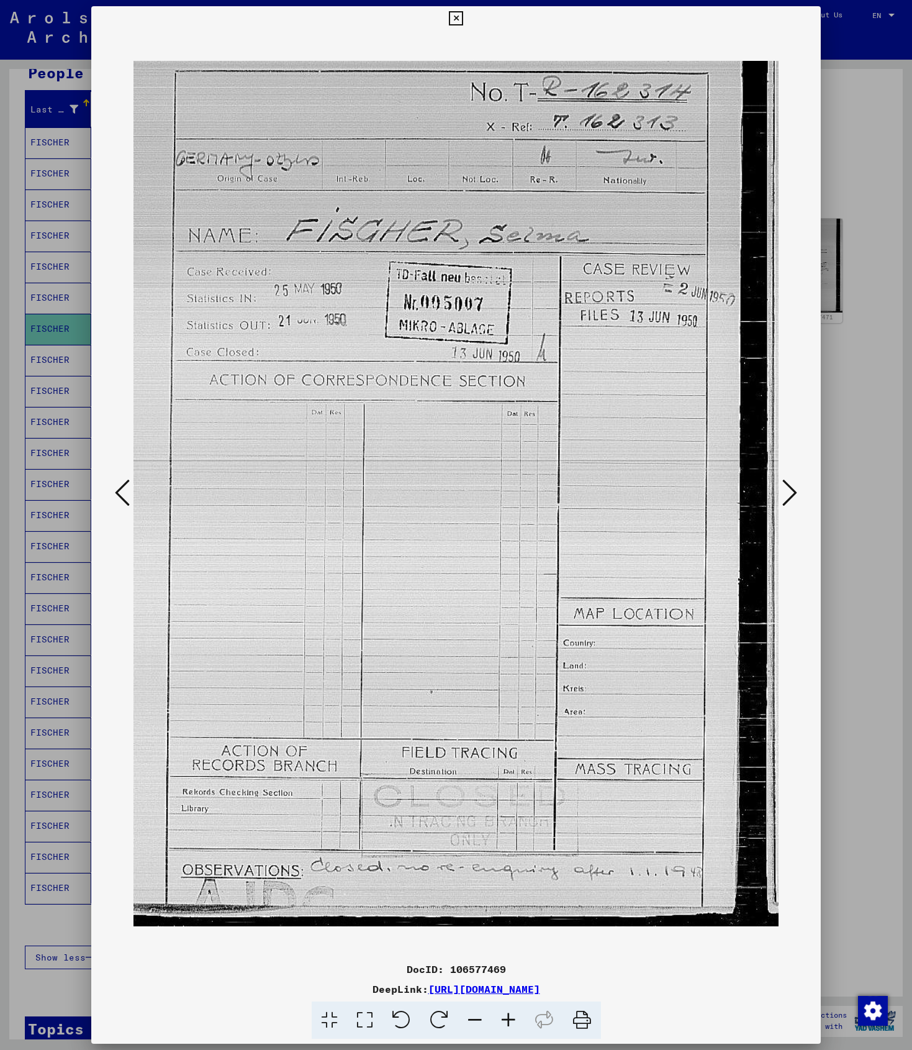
click at [743, 491] on icon at bounding box center [790, 493] width 15 height 30
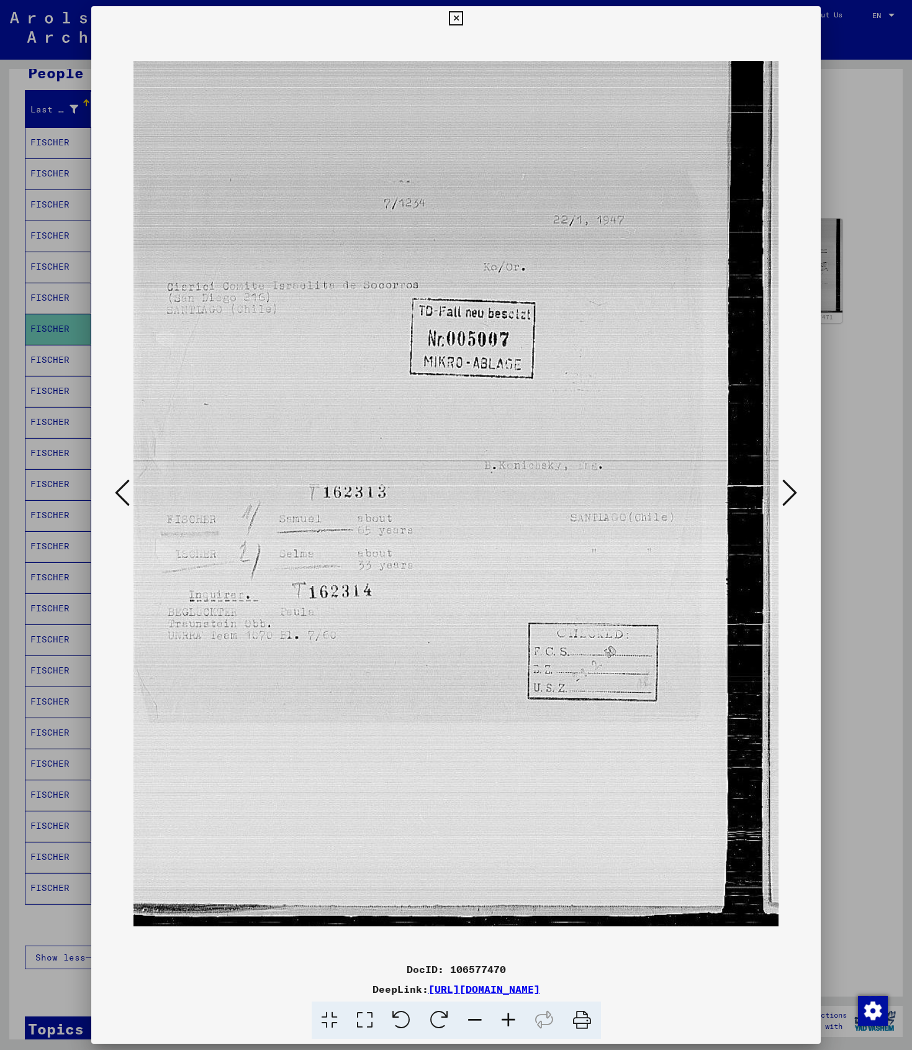
click at [743, 491] on icon at bounding box center [790, 493] width 15 height 30
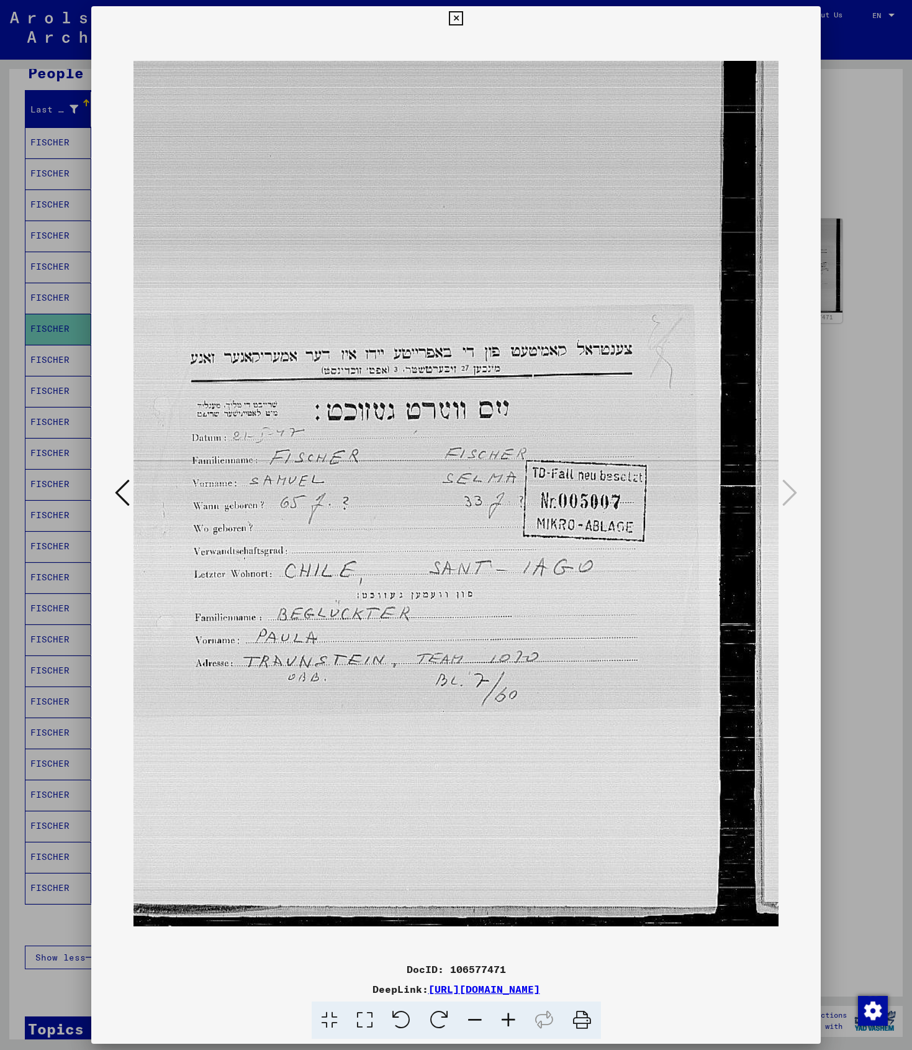
click at [455, 18] on icon at bounding box center [456, 18] width 14 height 15
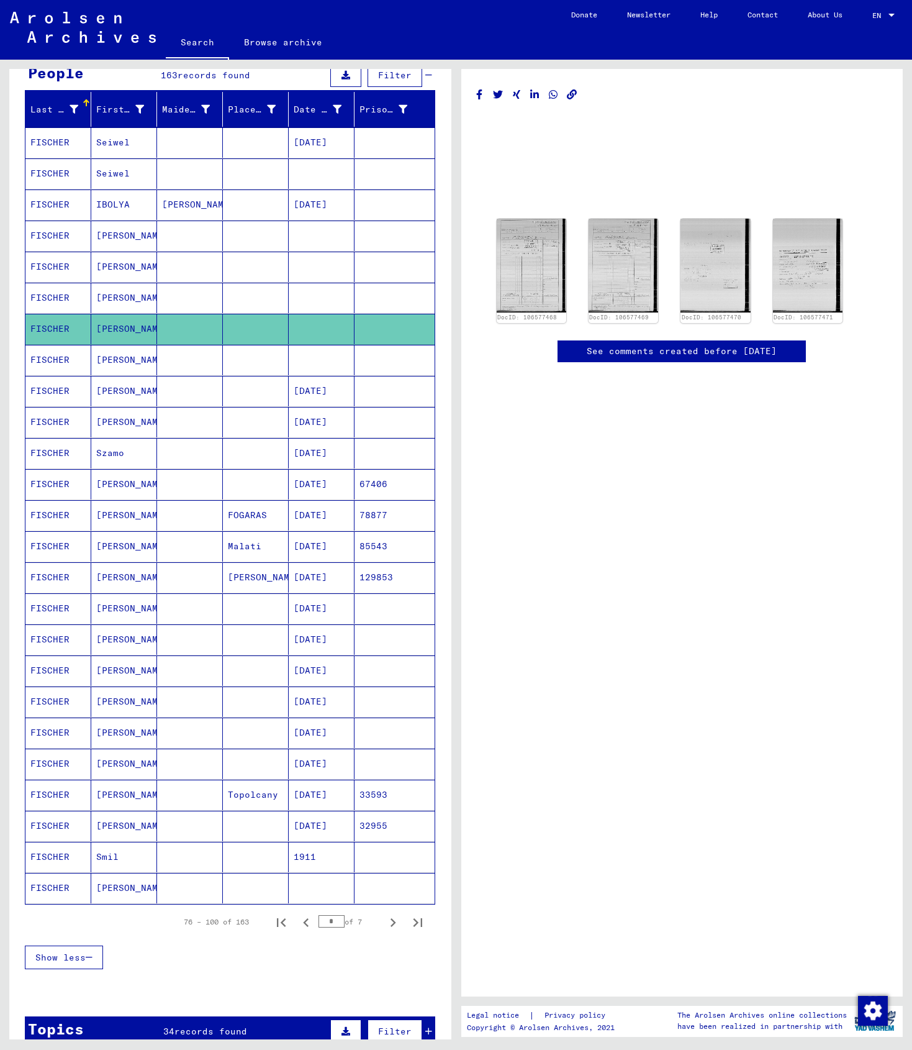
click at [95, 293] on mat-cell "[PERSON_NAME]" at bounding box center [124, 298] width 66 height 30
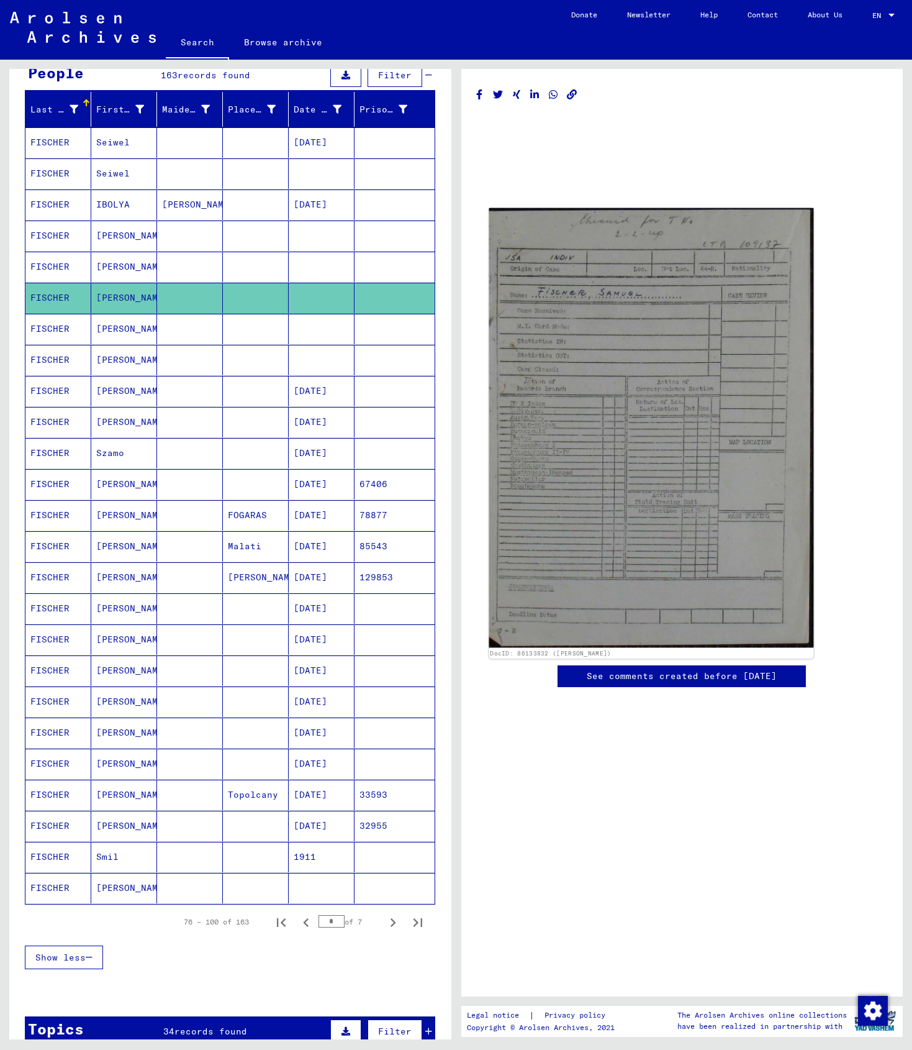
click at [634, 348] on img at bounding box center [651, 428] width 324 height 440
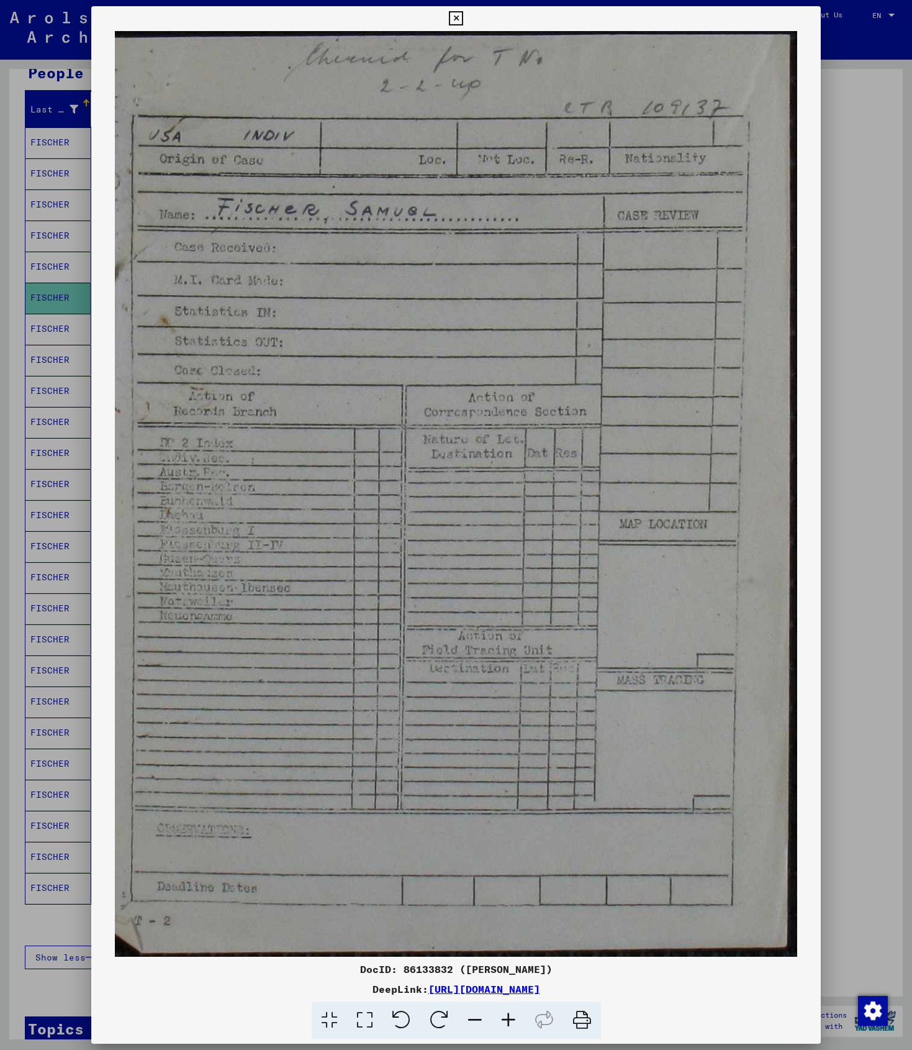
drag, startPoint x: 539, startPoint y: 21, endPoint x: 443, endPoint y: 28, distance: 96.5
click at [443, 28] on div "DocID: 86133832 ([PERSON_NAME]) DeepLink: [URL][DOMAIN_NAME]" at bounding box center [456, 522] width 730 height 1033
click at [456, 16] on icon at bounding box center [456, 18] width 14 height 15
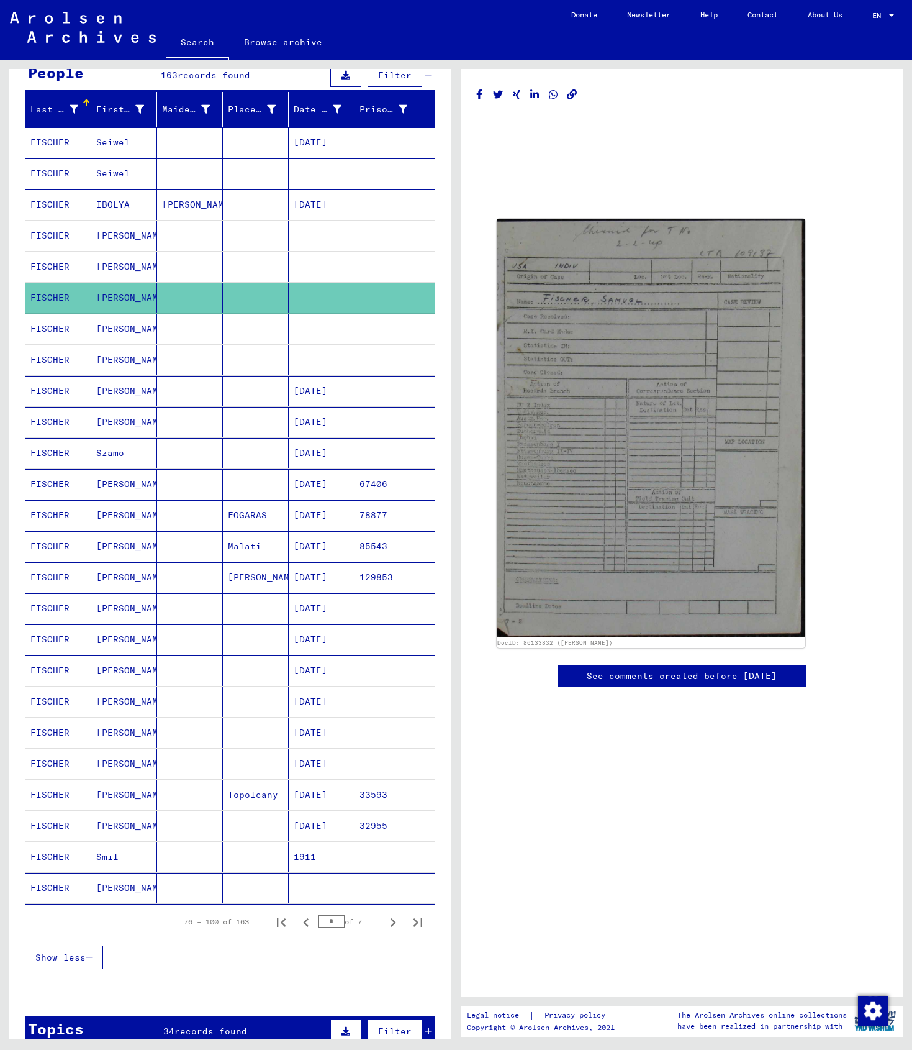
click at [94, 234] on mat-cell "[PERSON_NAME]" at bounding box center [124, 235] width 66 height 30
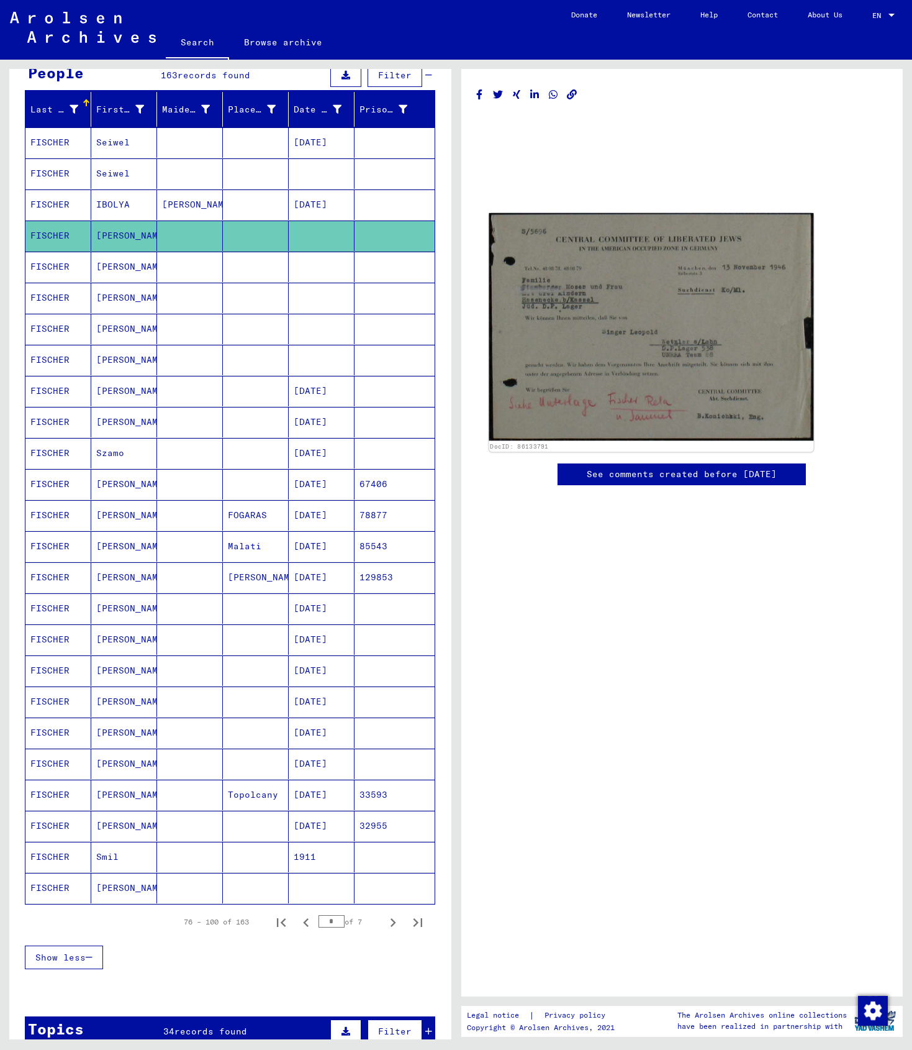
click at [647, 335] on img at bounding box center [651, 327] width 324 height 228
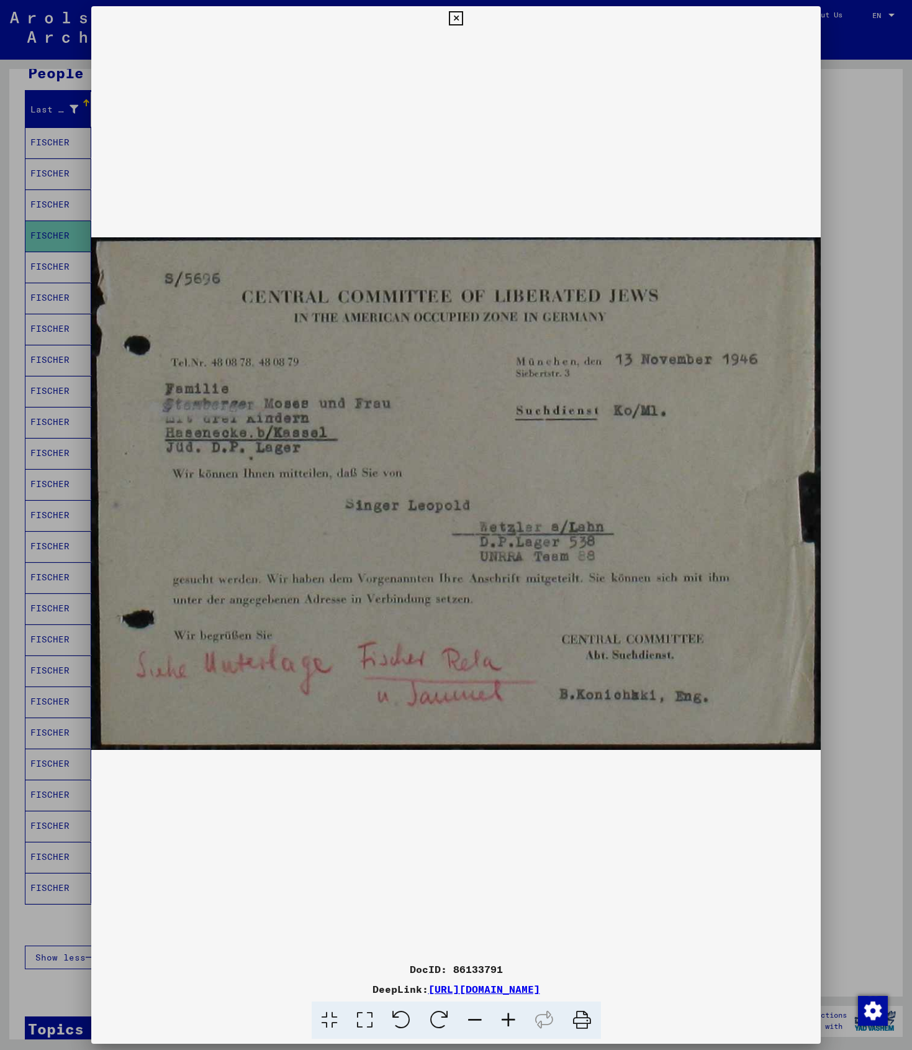
click at [451, 14] on icon at bounding box center [456, 18] width 14 height 15
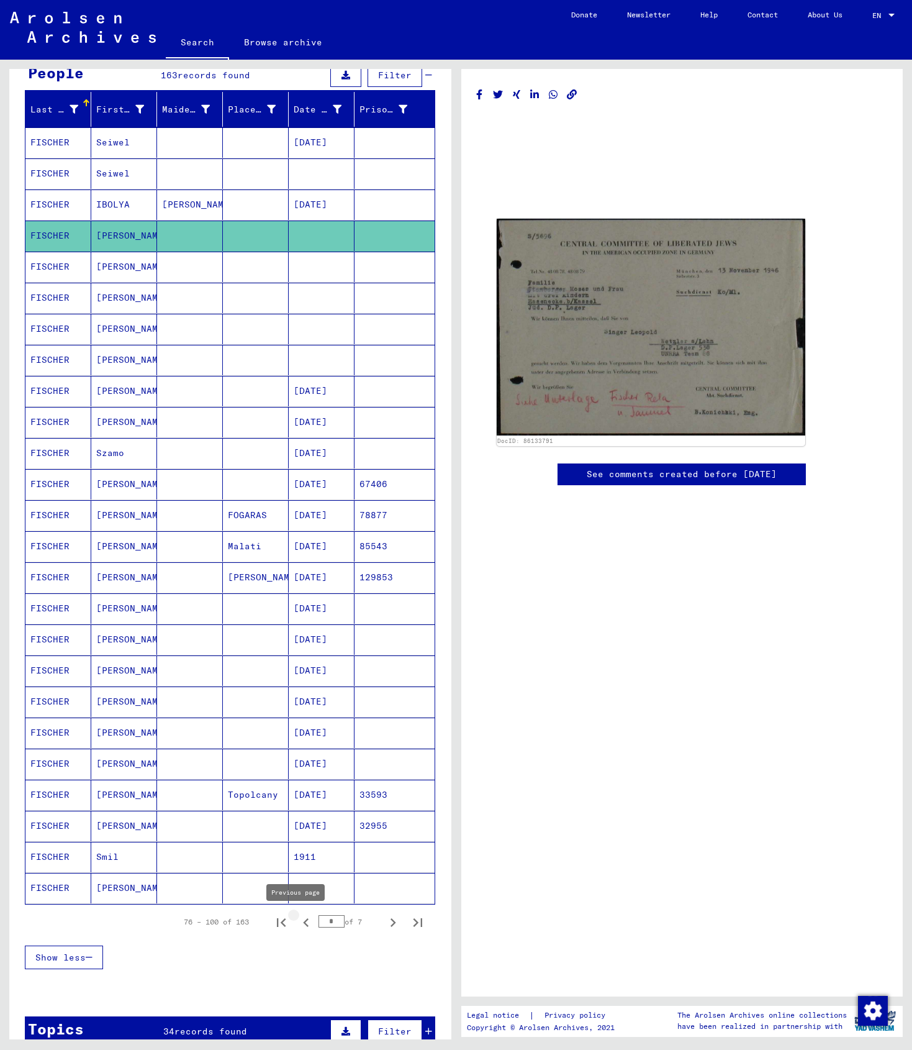
click at [298, 923] on icon "Previous page" at bounding box center [305, 922] width 17 height 17
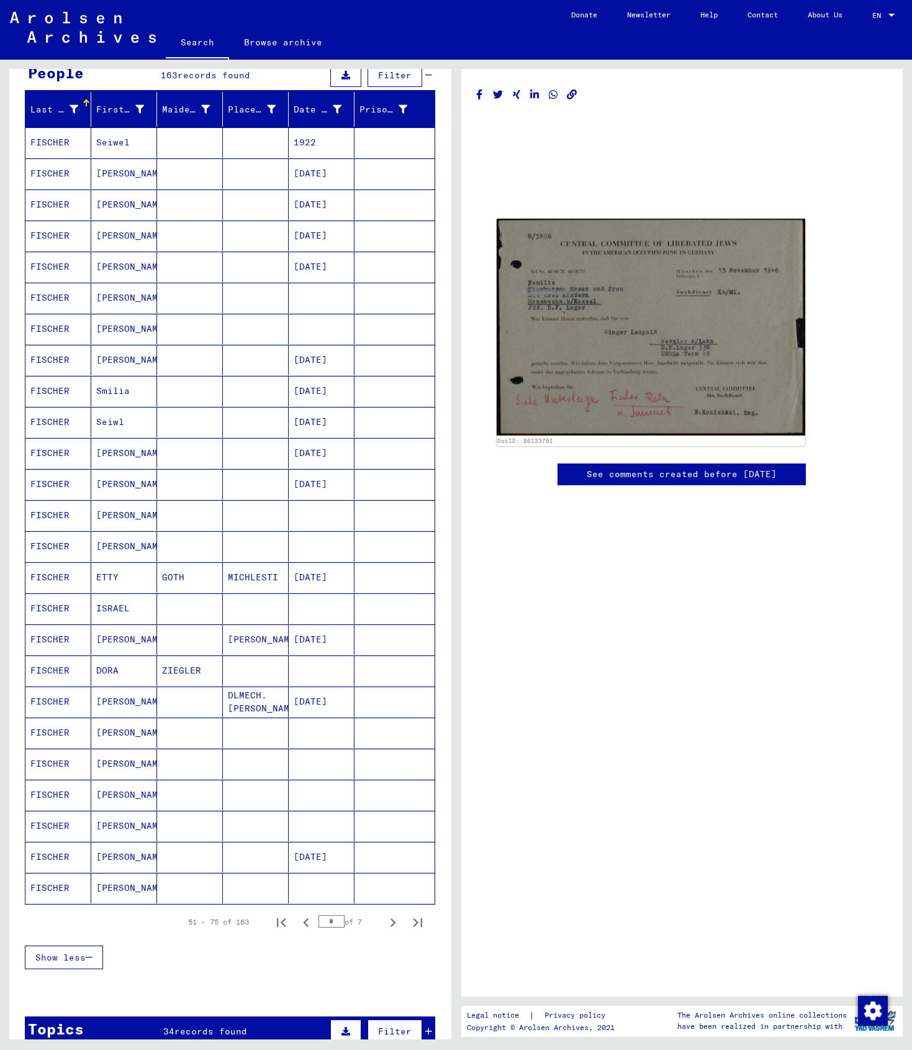
click at [109, 516] on mat-cell "[PERSON_NAME]" at bounding box center [124, 515] width 66 height 30
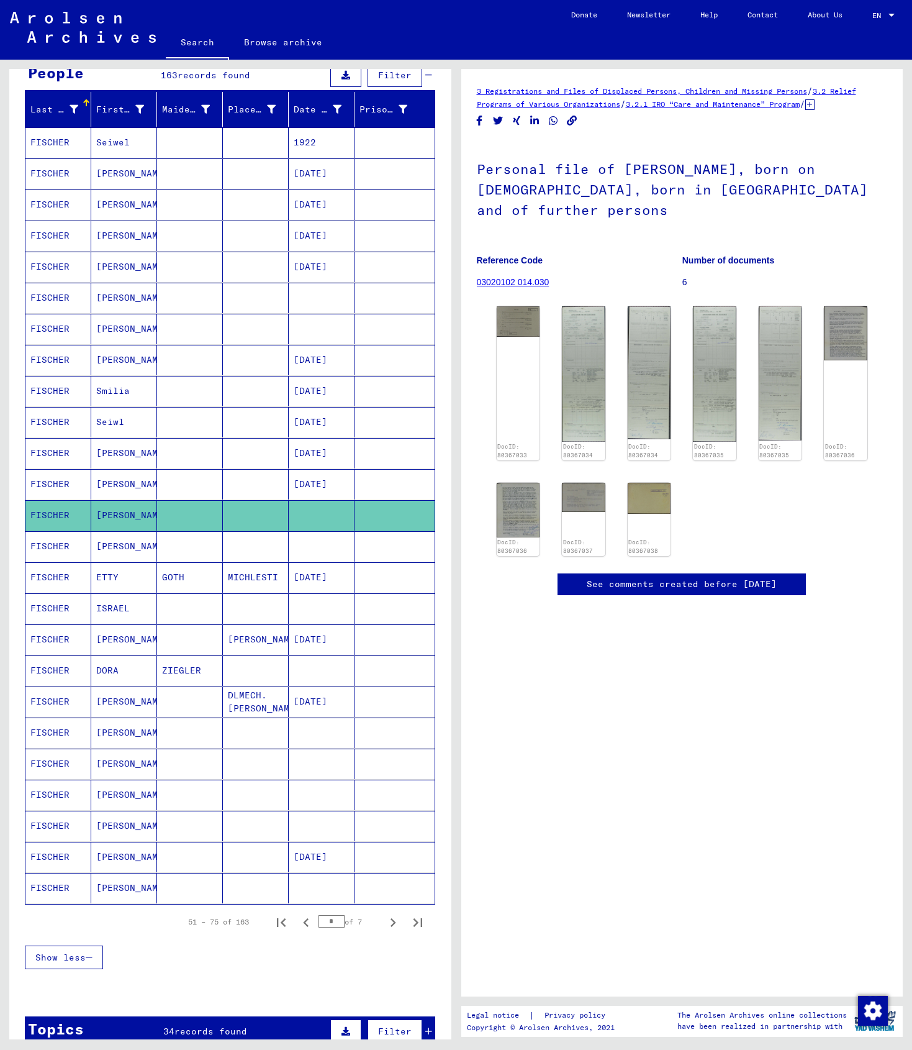
click at [117, 337] on mat-cell "[PERSON_NAME]" at bounding box center [124, 329] width 66 height 30
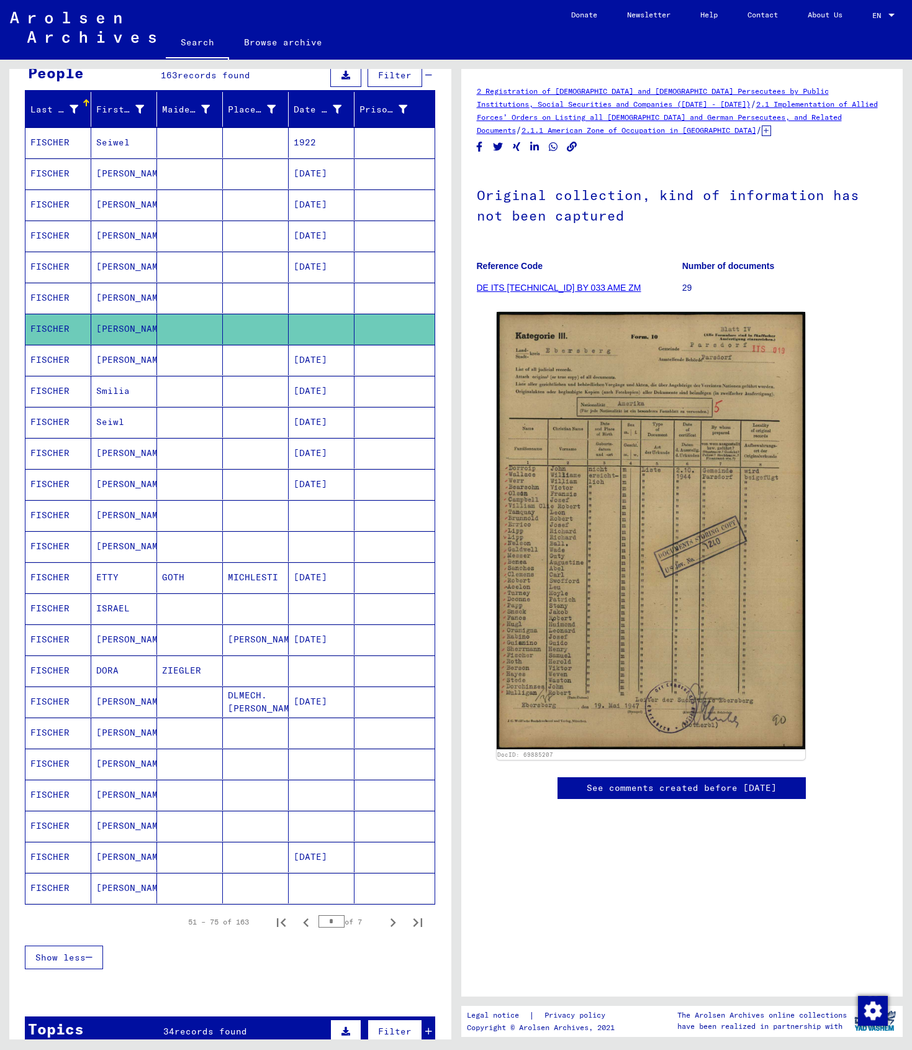
click at [107, 297] on mat-cell "[PERSON_NAME]" at bounding box center [124, 298] width 66 height 30
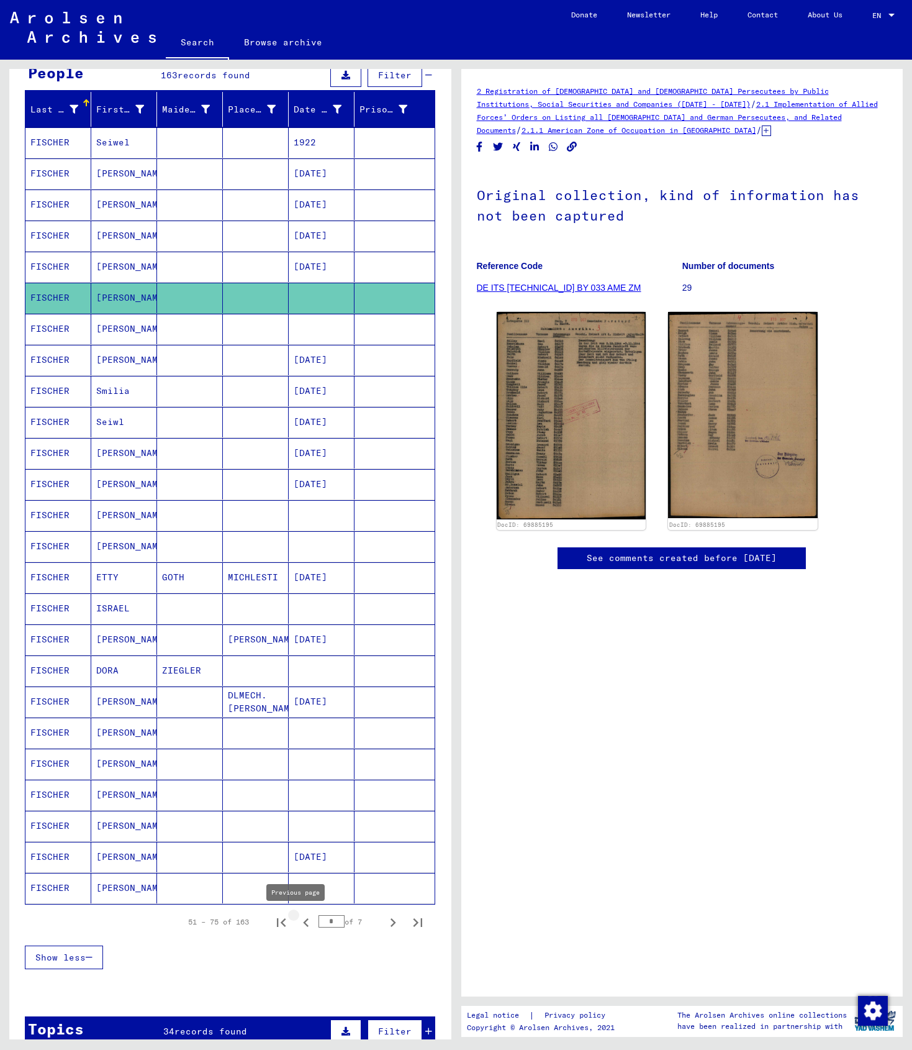
click at [306, 925] on button "Previous page" at bounding box center [306, 921] width 25 height 25
type input "*"
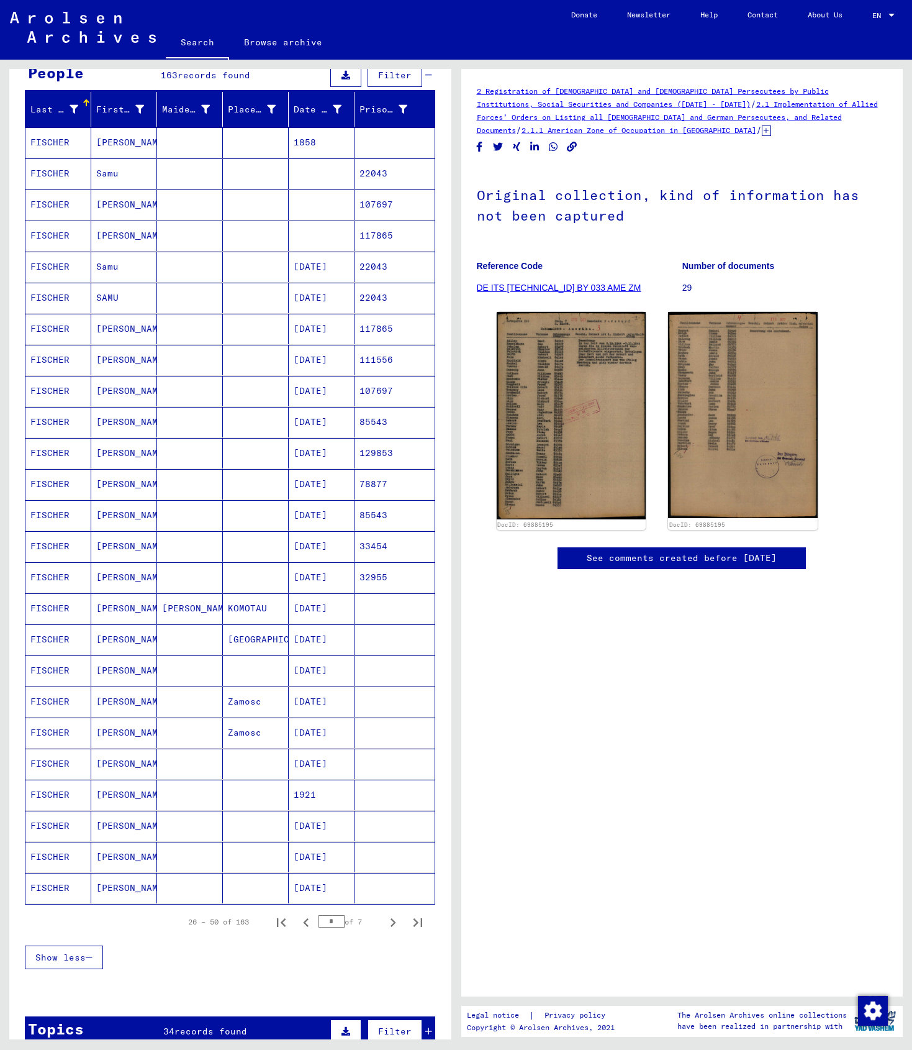
click at [116, 643] on mat-cell "[PERSON_NAME]" at bounding box center [124, 639] width 66 height 30
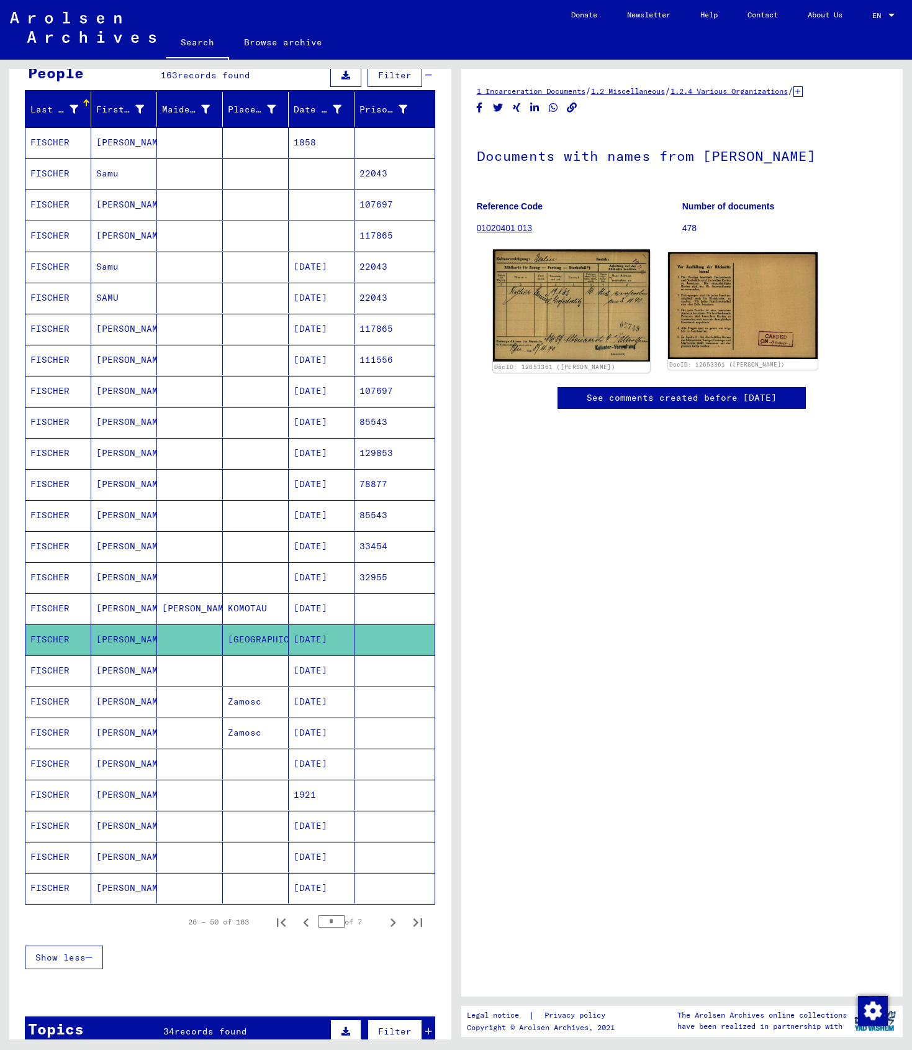
click at [594, 315] on img at bounding box center [570, 306] width 157 height 112
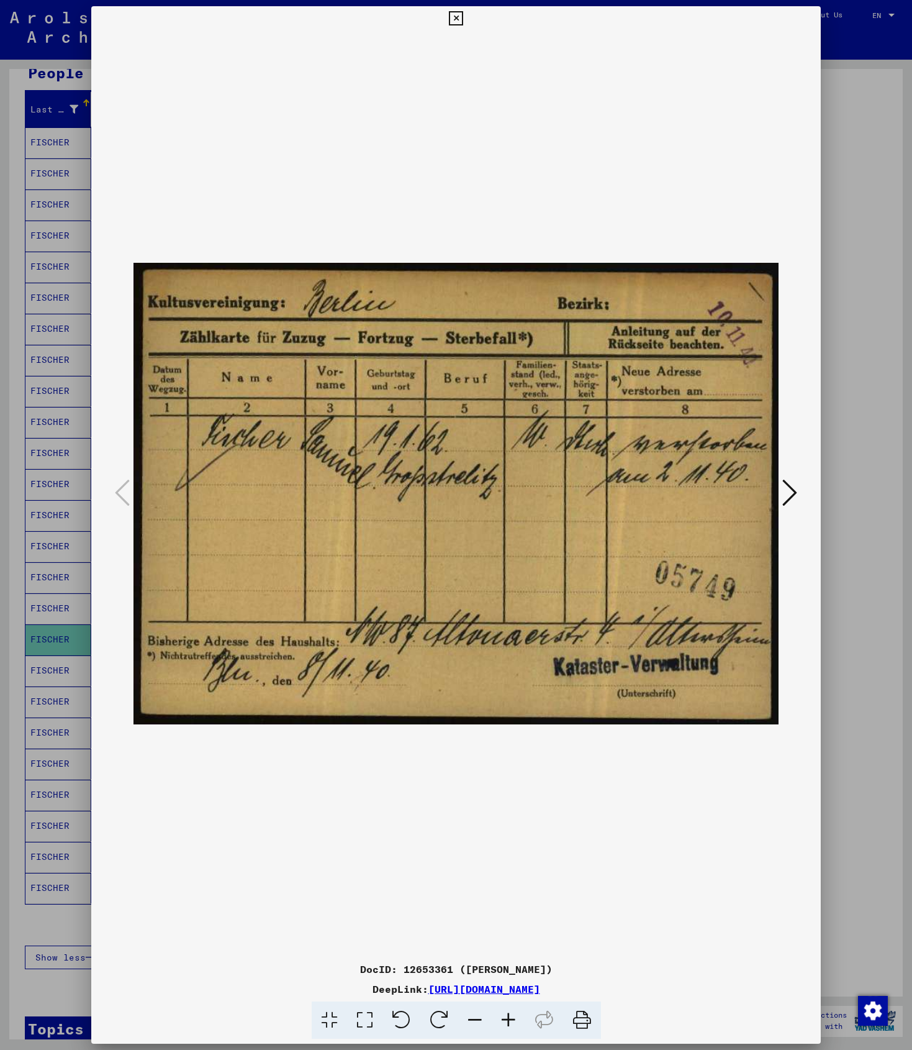
click at [743, 427] on div at bounding box center [456, 493] width 730 height 925
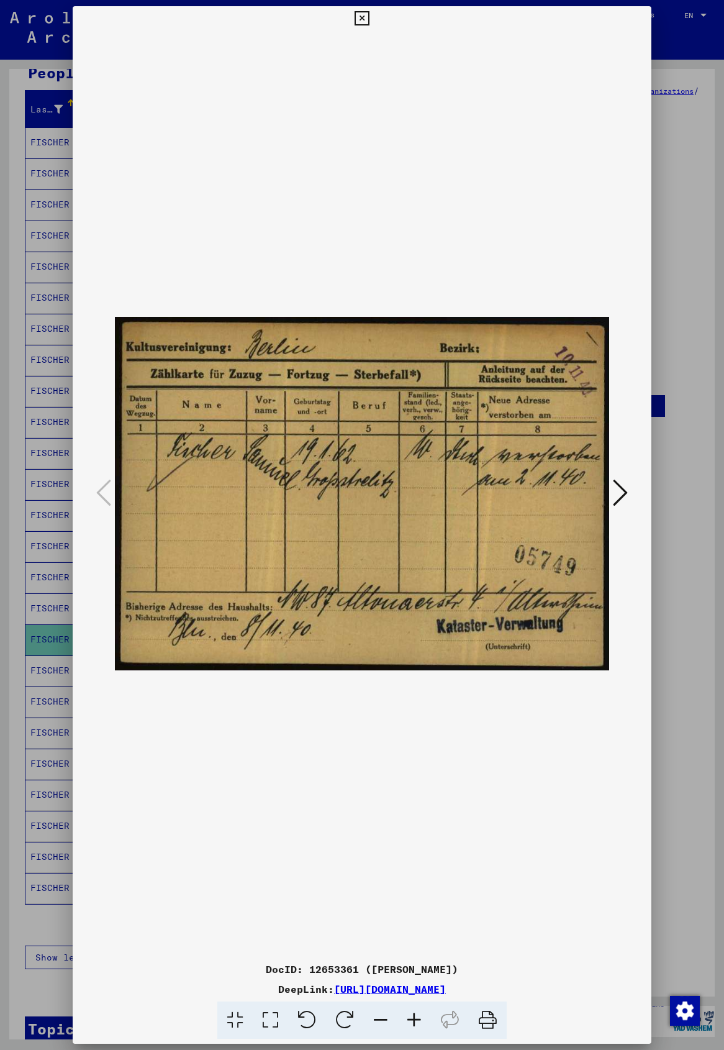
drag, startPoint x: 222, startPoint y: 990, endPoint x: 574, endPoint y: 987, distance: 352.1
click at [574, 987] on div "DeepLink: [URL][DOMAIN_NAME]" at bounding box center [362, 988] width 579 height 15
copy link "[URL][DOMAIN_NAME]"
click at [363, 15] on icon at bounding box center [362, 18] width 14 height 15
